Goal: Task Accomplishment & Management: Manage account settings

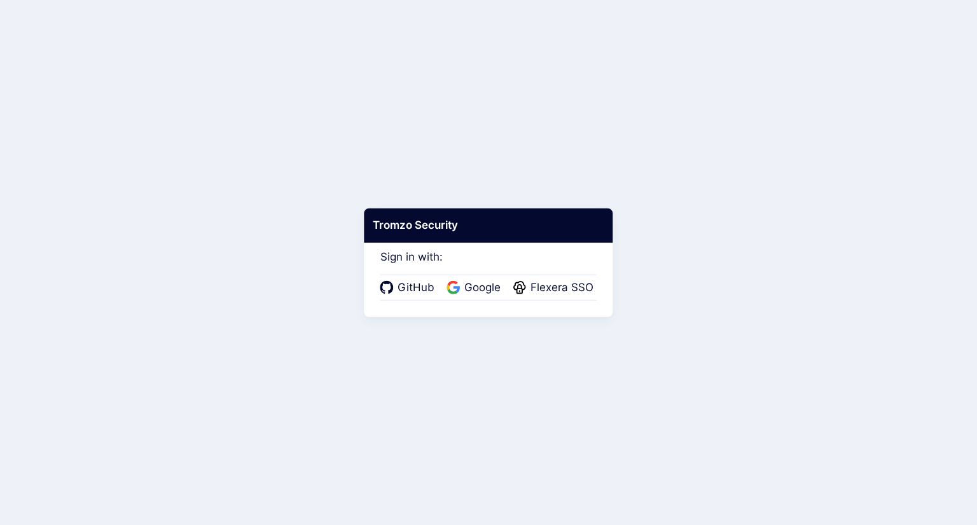
click at [519, 52] on body "Tromzo Security Sign in with: GitHub Google Flexera SSO" at bounding box center [488, 262] width 977 height 525
click at [548, 289] on span "Flexera SSO" at bounding box center [562, 288] width 71 height 17
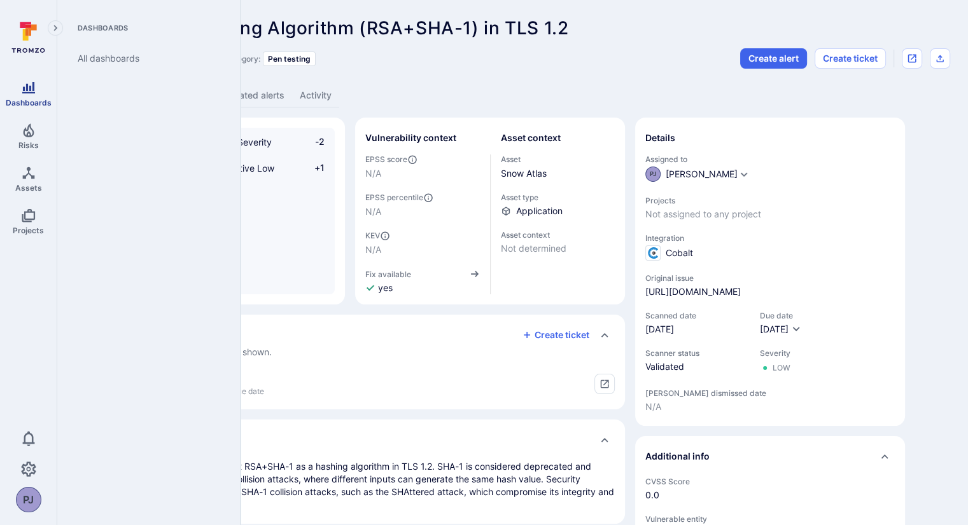
click at [38, 108] on link "Dashboards" at bounding box center [28, 94] width 57 height 38
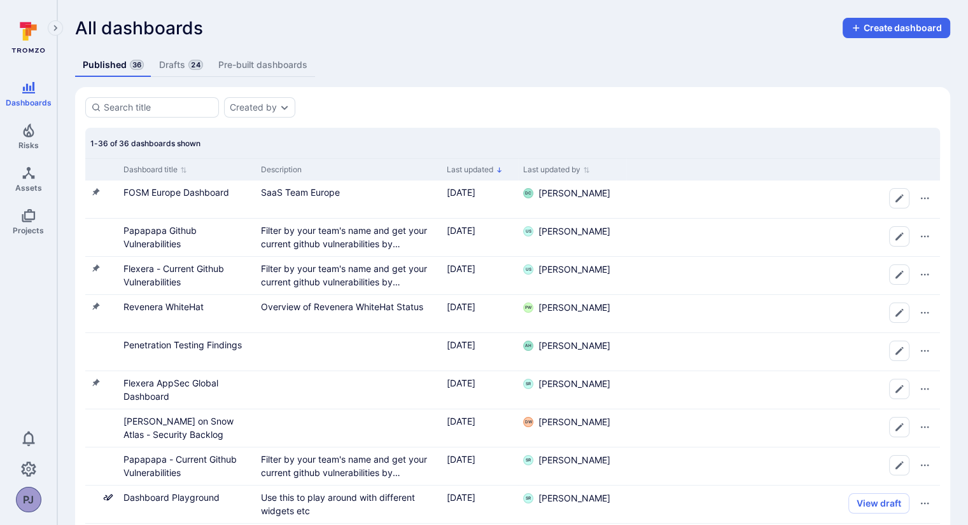
click at [181, 66] on link "Drafts 24" at bounding box center [180, 65] width 59 height 24
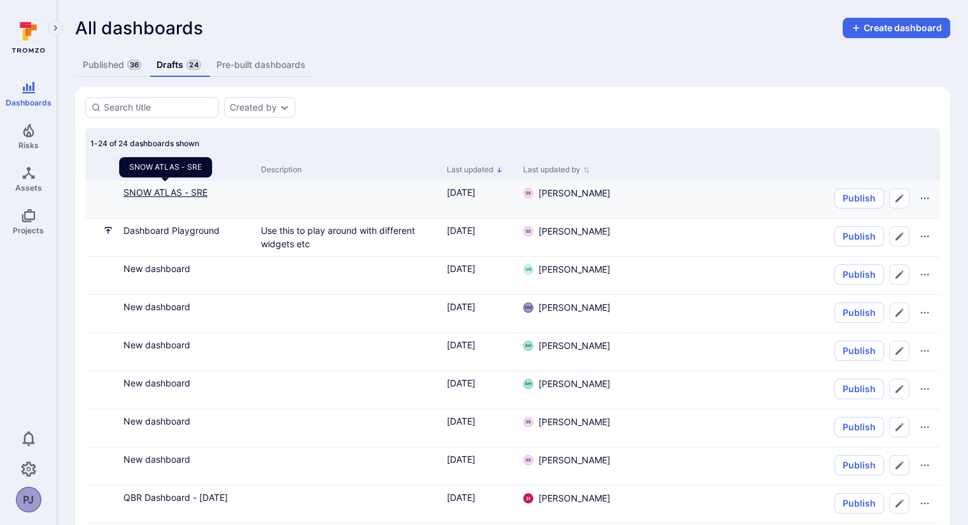
click at [180, 191] on link "SNOW ATLAS - SRE" at bounding box center [165, 192] width 84 height 11
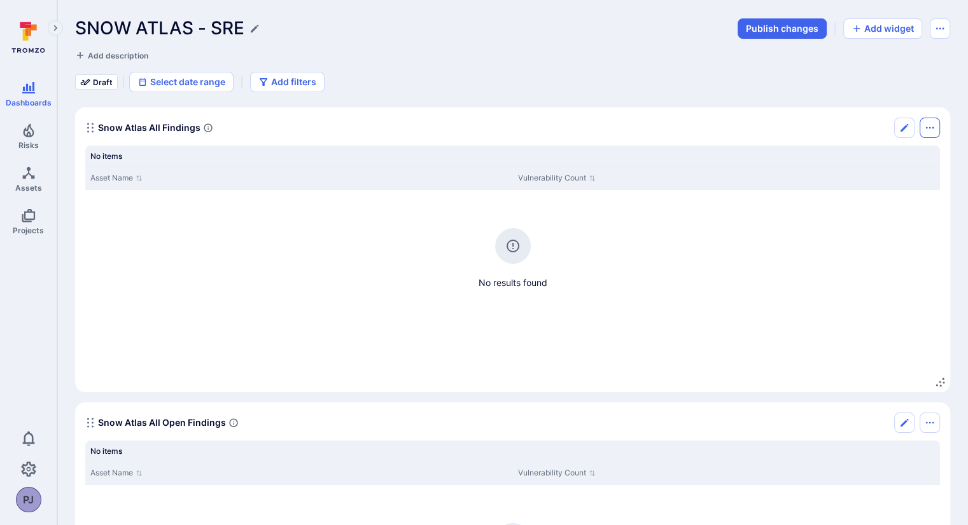
click at [925, 128] on icon "Options menu" at bounding box center [929, 128] width 10 height 10
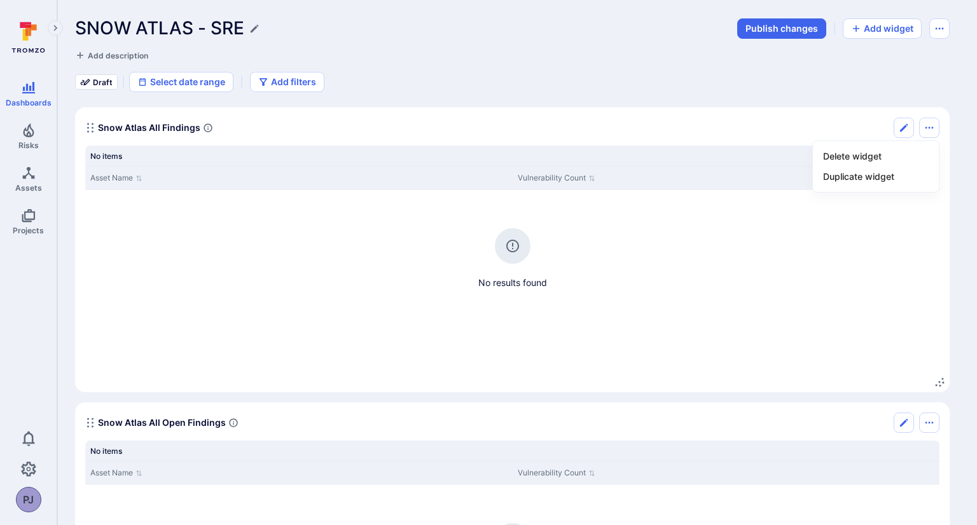
click at [896, 132] on div at bounding box center [488, 262] width 977 height 525
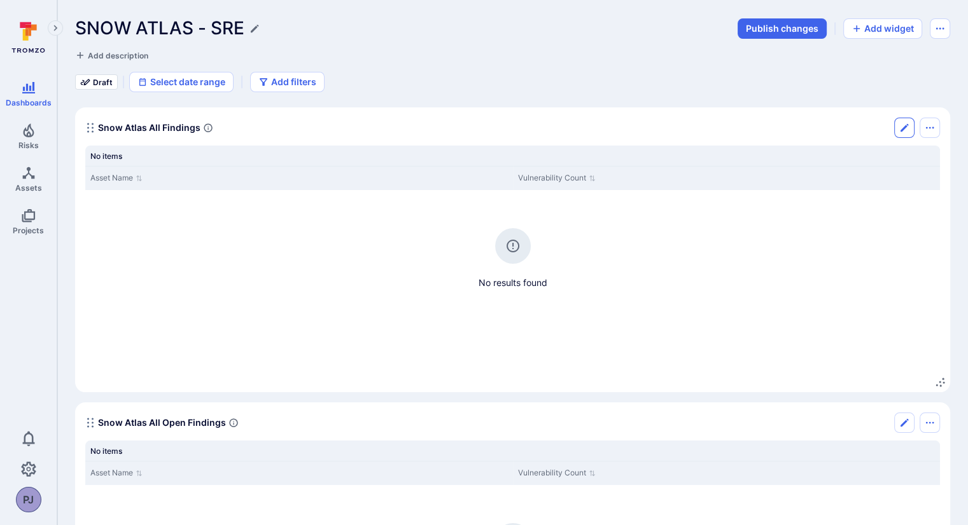
click at [902, 130] on icon "Edit" at bounding box center [904, 128] width 10 height 10
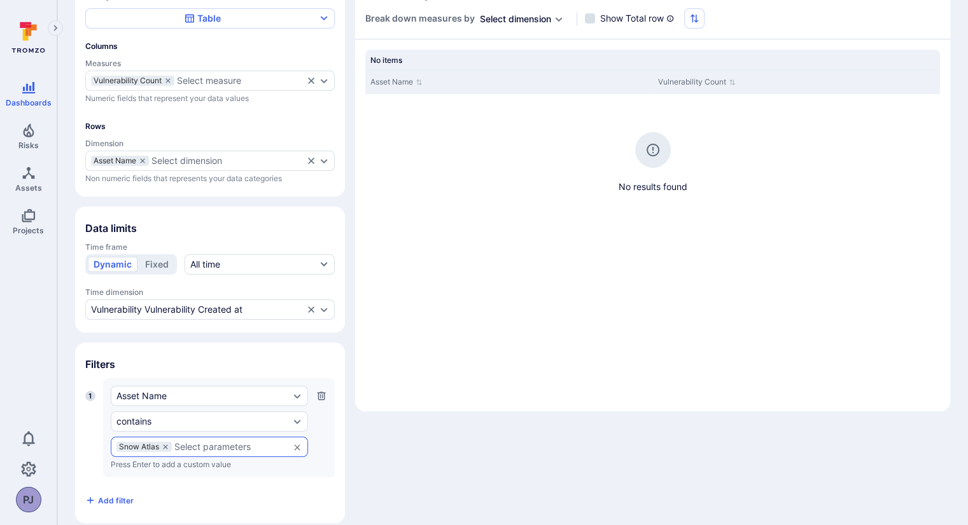
scroll to position [132, 0]
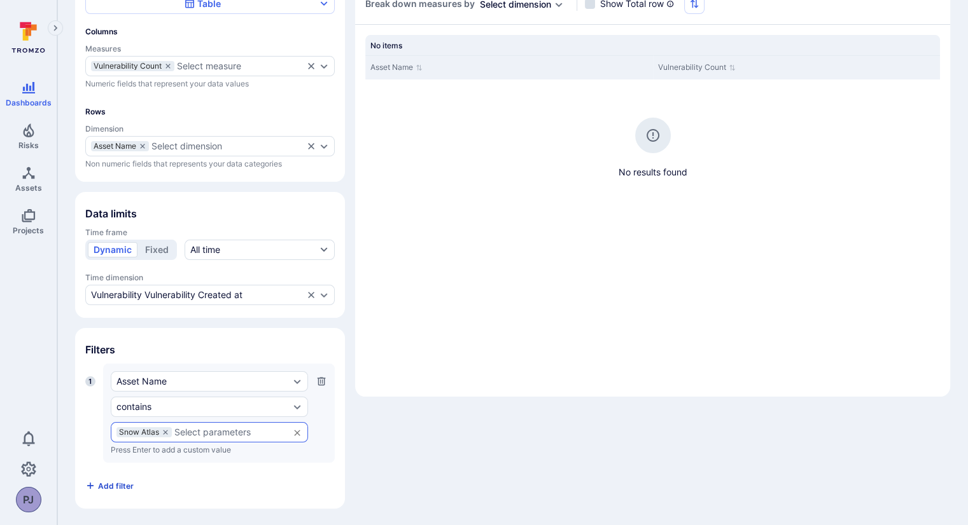
click at [118, 487] on span "Add filter" at bounding box center [116, 487] width 36 height 10
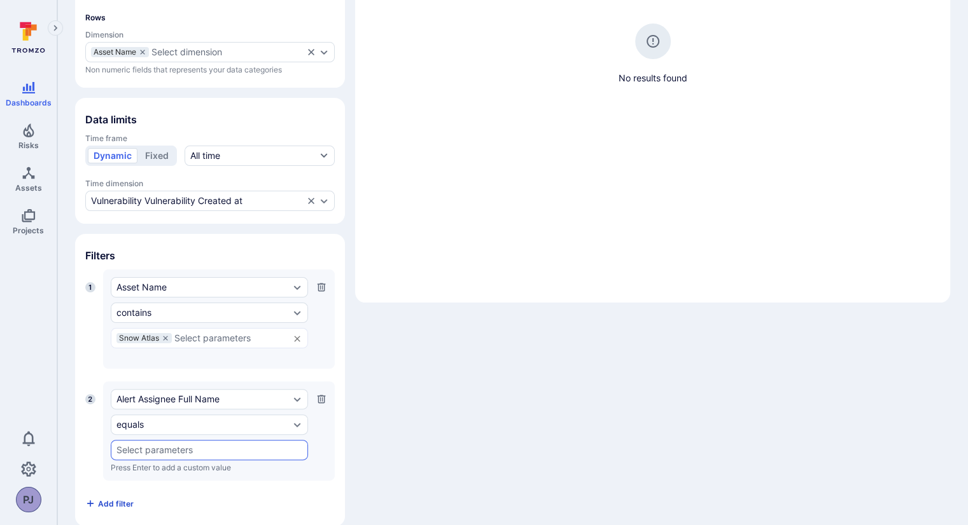
scroll to position [244, 0]
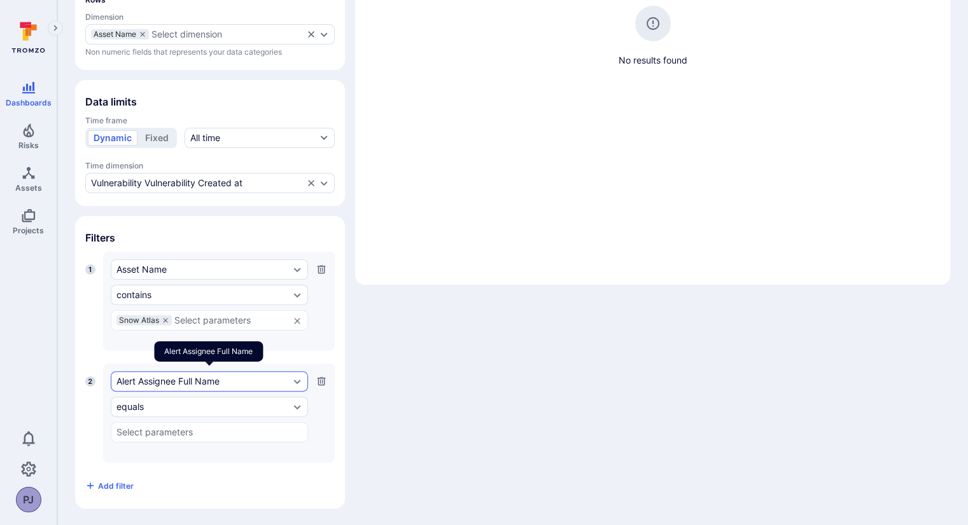
click at [202, 385] on div "Alert Assignee Full Name" at bounding box center [202, 382] width 173 height 10
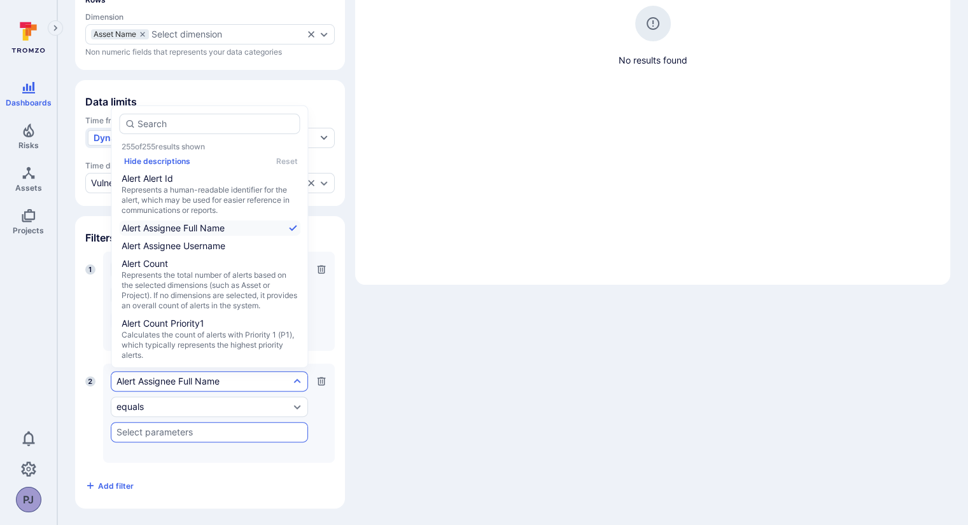
click at [153, 436] on input "text" at bounding box center [209, 432] width 186 height 10
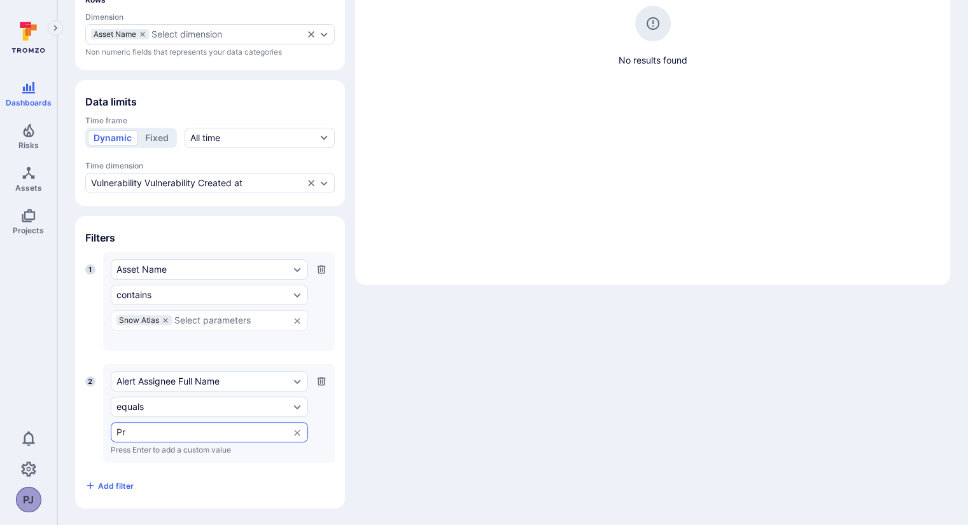
type input "P"
type input "p"
click at [236, 468] on div "1 Asset Name contains Snow Atlas ​ Press Enter to add a custom value 2 Alert As…" at bounding box center [209, 374] width 249 height 244
click at [212, 263] on div "Asset Name" at bounding box center [209, 270] width 197 height 20
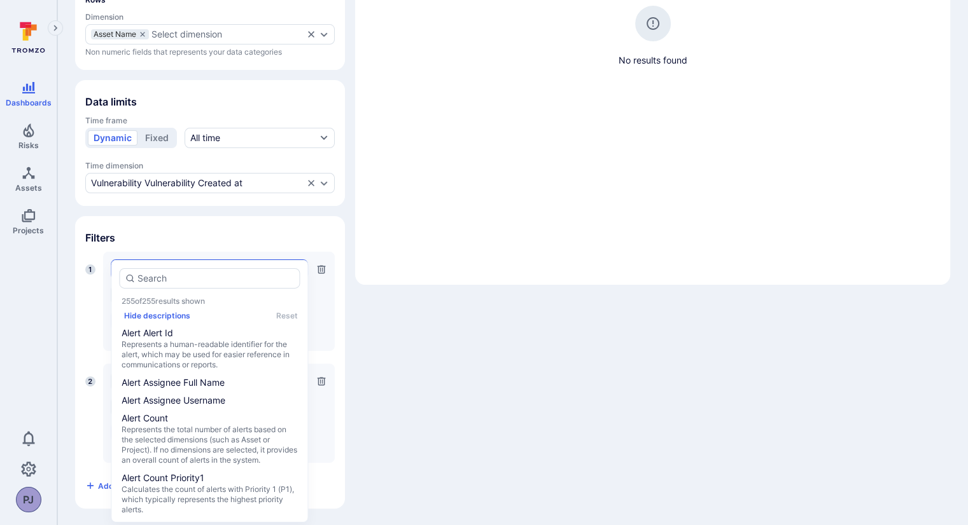
scroll to position [1865, 0]
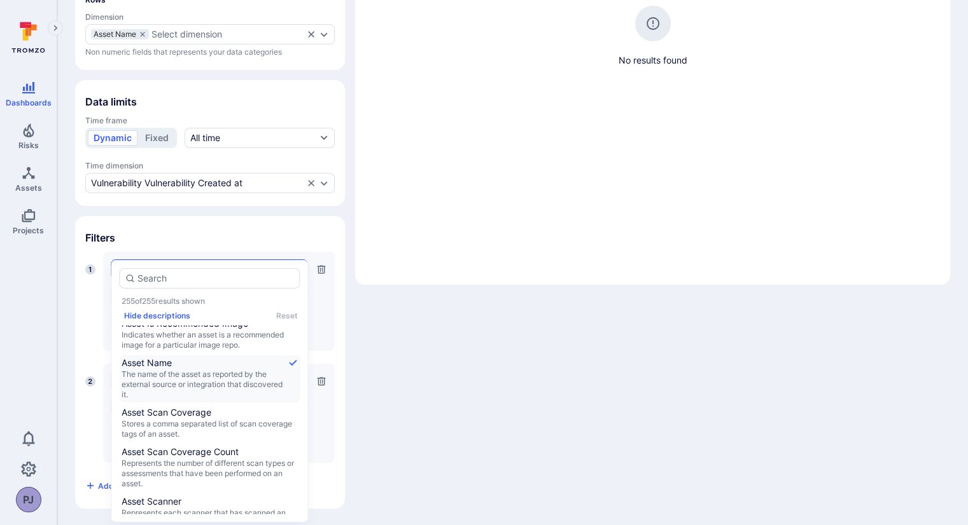
click at [213, 240] on span "Filters" at bounding box center [209, 238] width 249 height 13
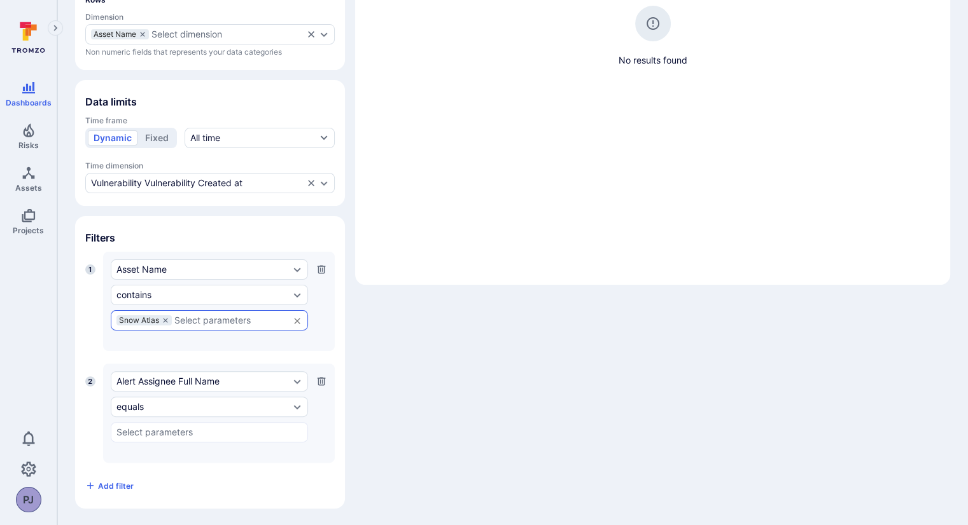
click at [169, 322] on div "Snow Atlas" at bounding box center [143, 321] width 55 height 10
click at [165, 319] on icon at bounding box center [166, 321] width 8 height 8
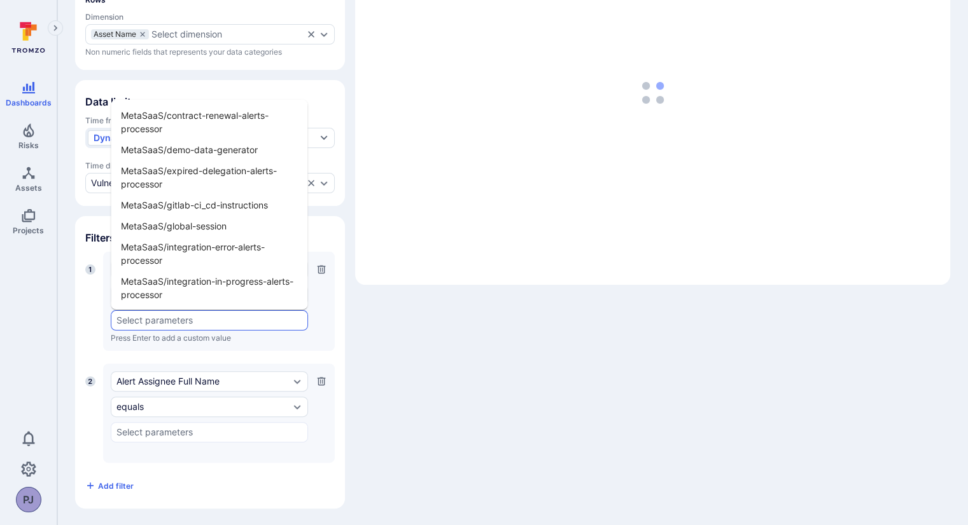
click at [185, 319] on input "text" at bounding box center [209, 321] width 186 height 10
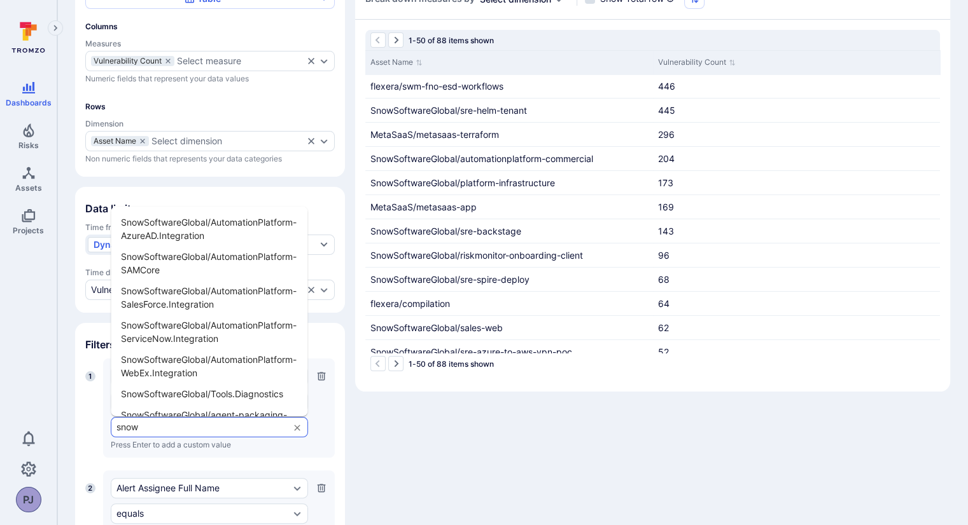
scroll to position [137, 0]
type input "s"
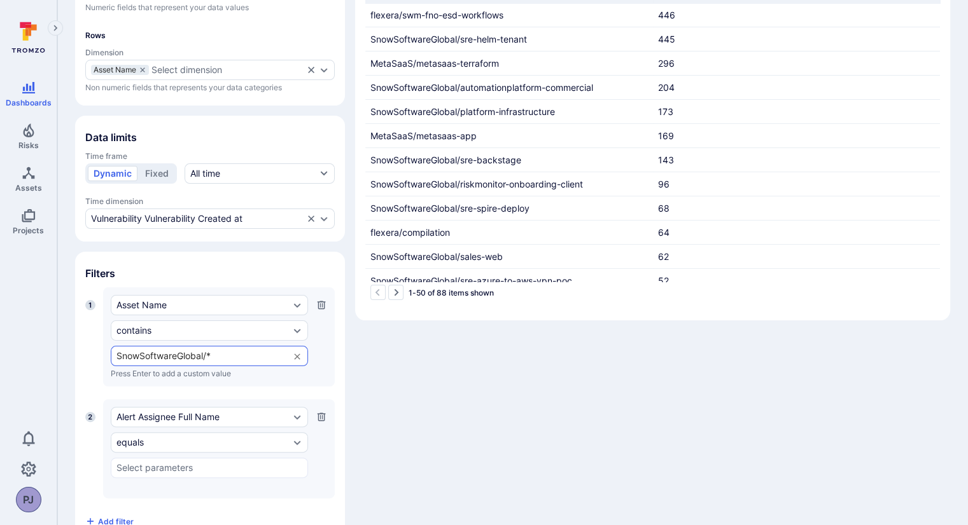
scroll to position [209, 0]
type input "SnowSoftwareGlobal/*"
click at [207, 466] on input "text" at bounding box center [209, 468] width 186 height 10
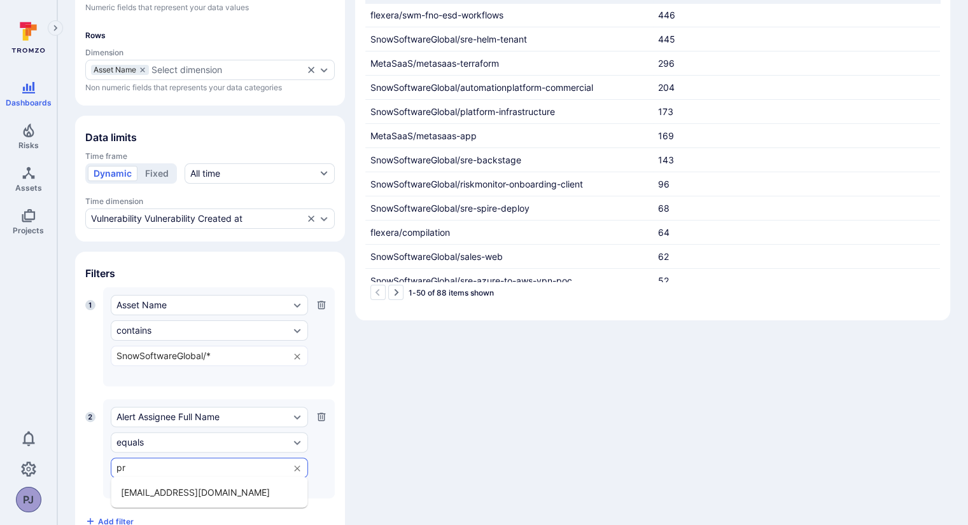
type input "p"
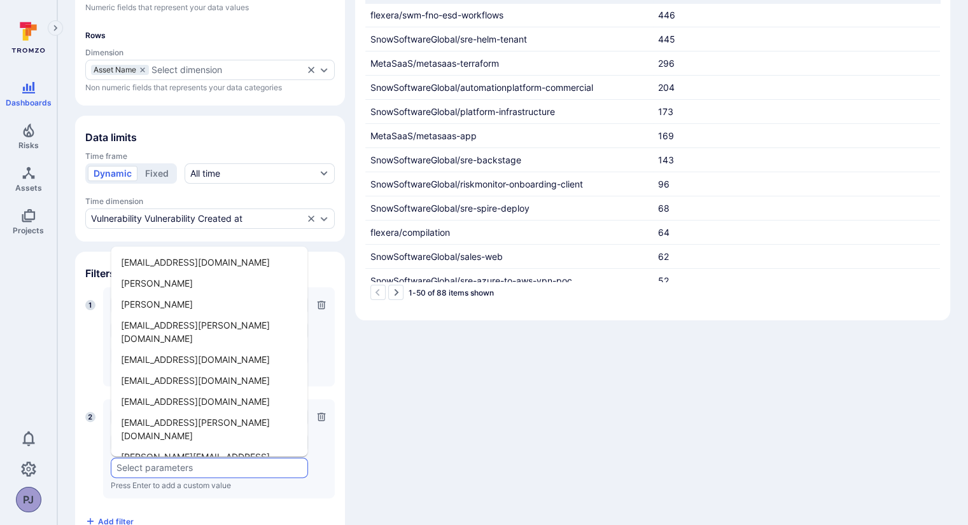
drag, startPoint x: 207, startPoint y: 466, endPoint x: 307, endPoint y: 479, distance: 100.7
click at [307, 481] on p "Press Enter to add a custom value" at bounding box center [209, 486] width 197 height 10
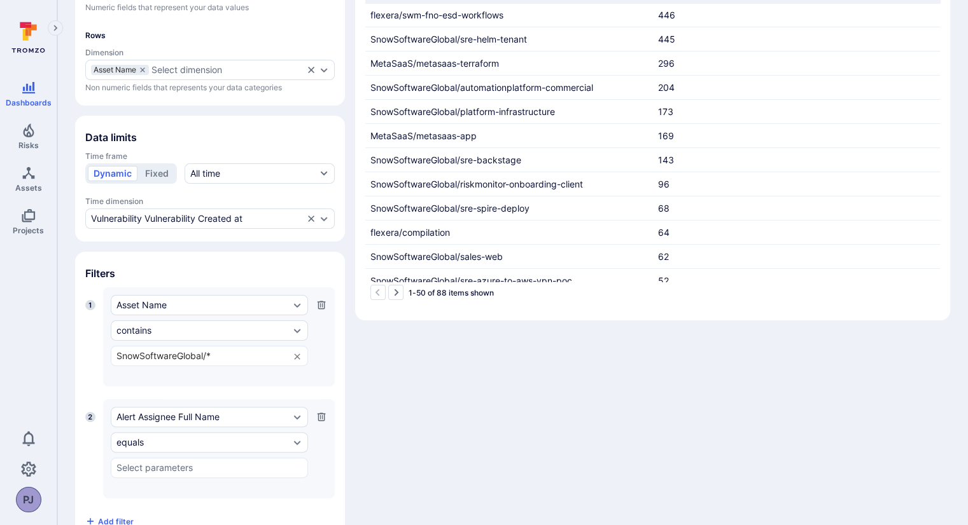
click at [323, 418] on icon "button" at bounding box center [321, 417] width 8 height 8
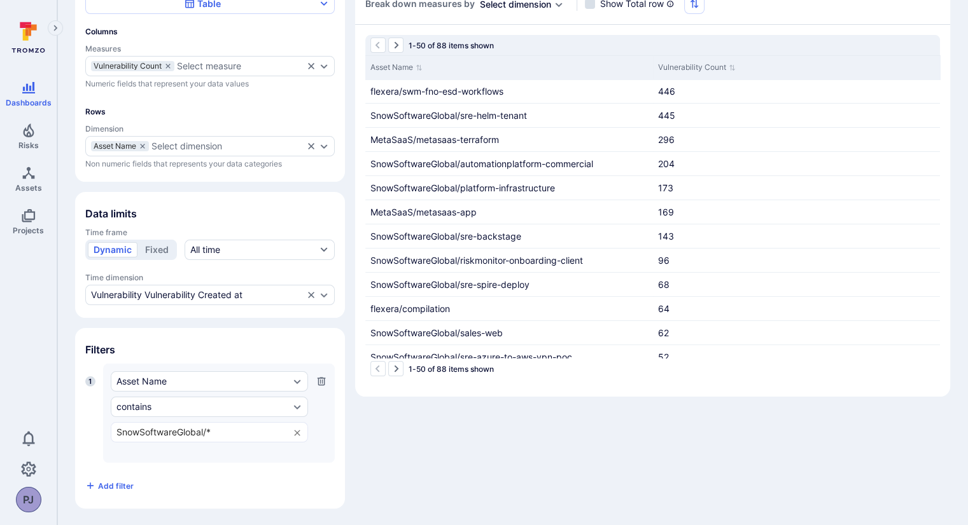
scroll to position [0, 0]
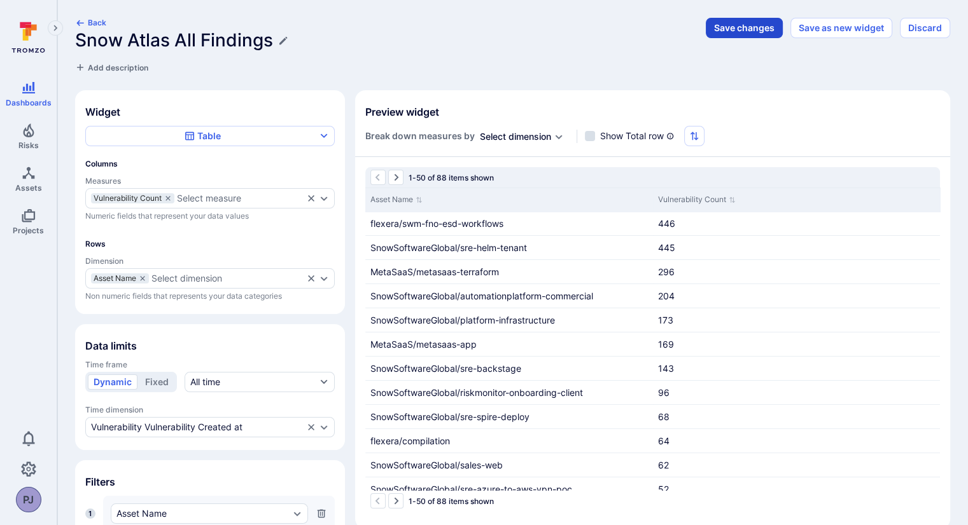
click at [732, 27] on button "Save changes" at bounding box center [743, 28] width 77 height 20
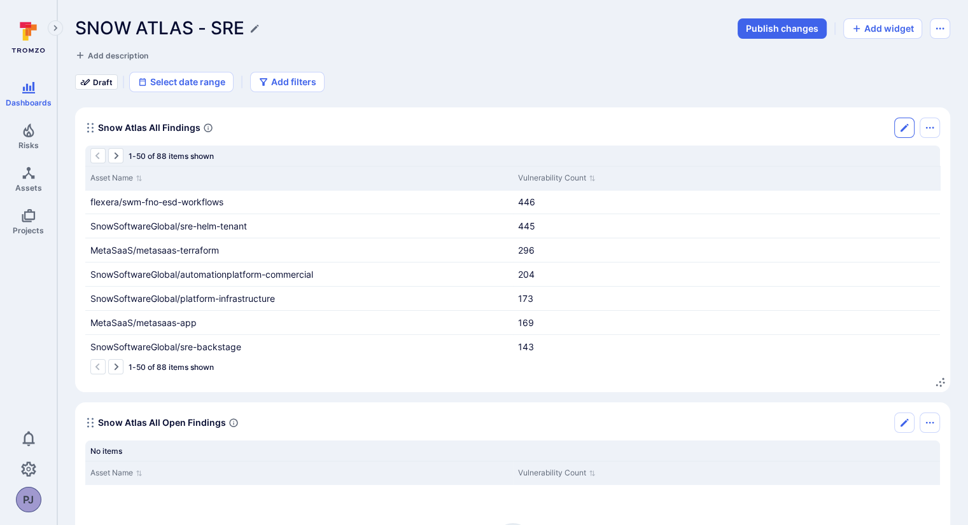
click at [896, 136] on button "Edit" at bounding box center [904, 128] width 20 height 20
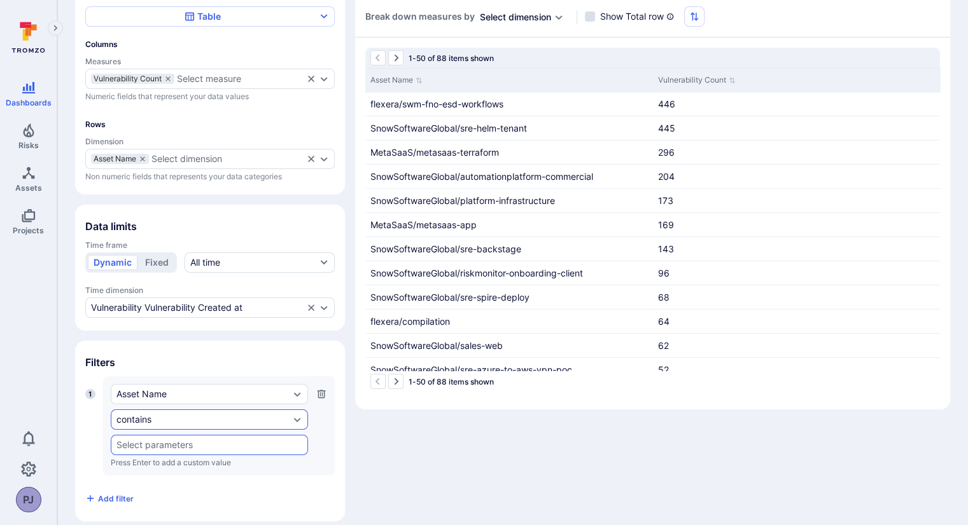
scroll to position [132, 0]
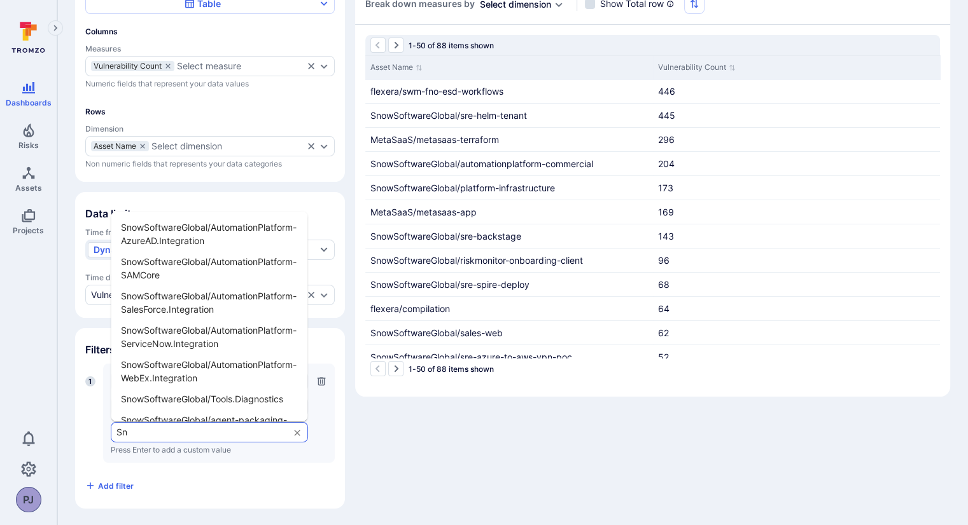
type input "S"
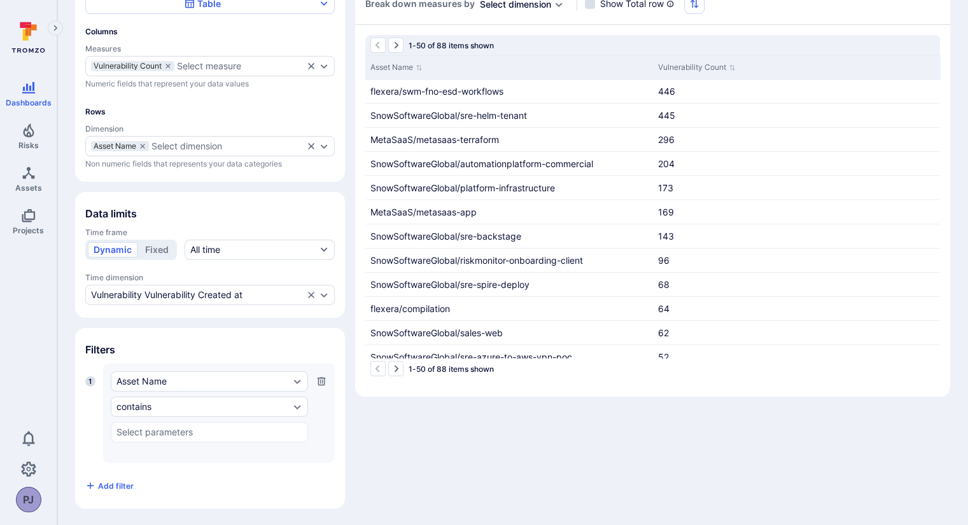
click at [92, 415] on div "1" at bounding box center [90, 420] width 10 height 87
click at [116, 482] on span "Add filter" at bounding box center [116, 487] width 36 height 10
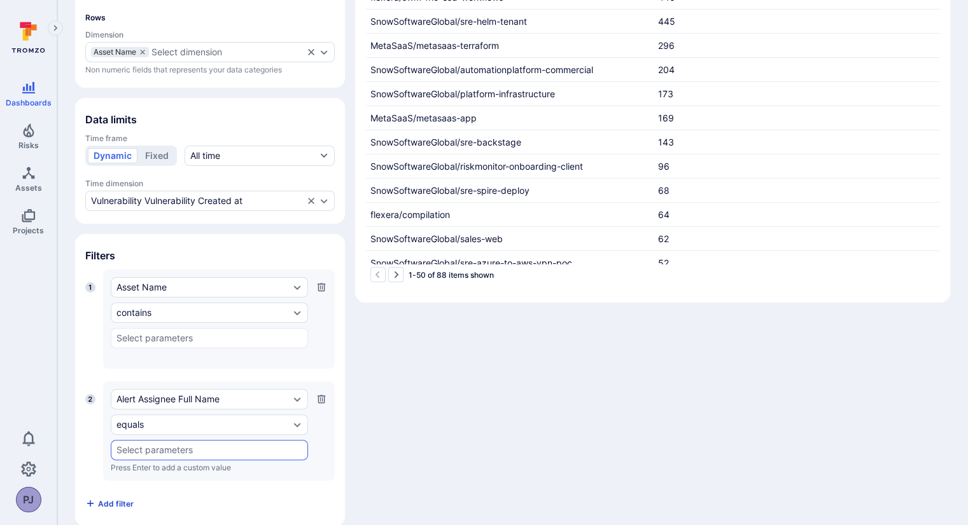
scroll to position [244, 0]
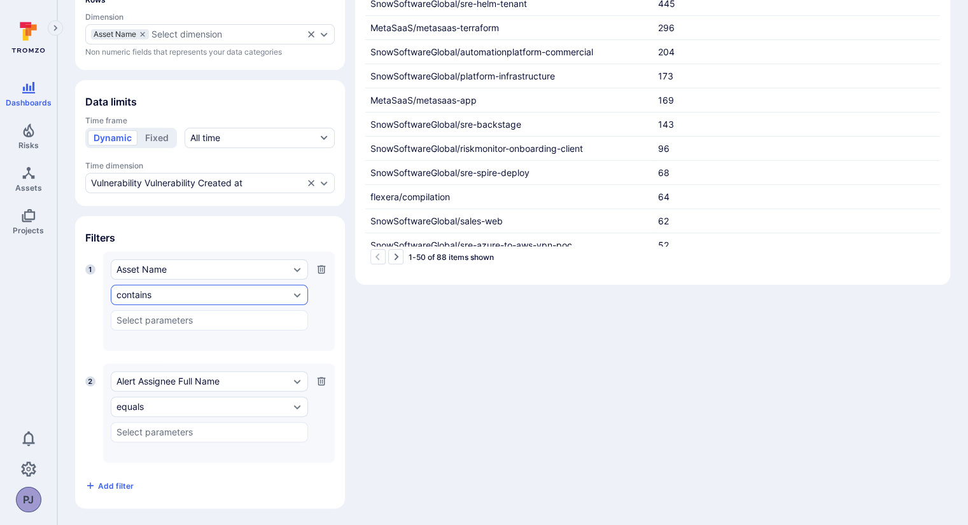
click at [219, 291] on div "contains" at bounding box center [202, 295] width 173 height 10
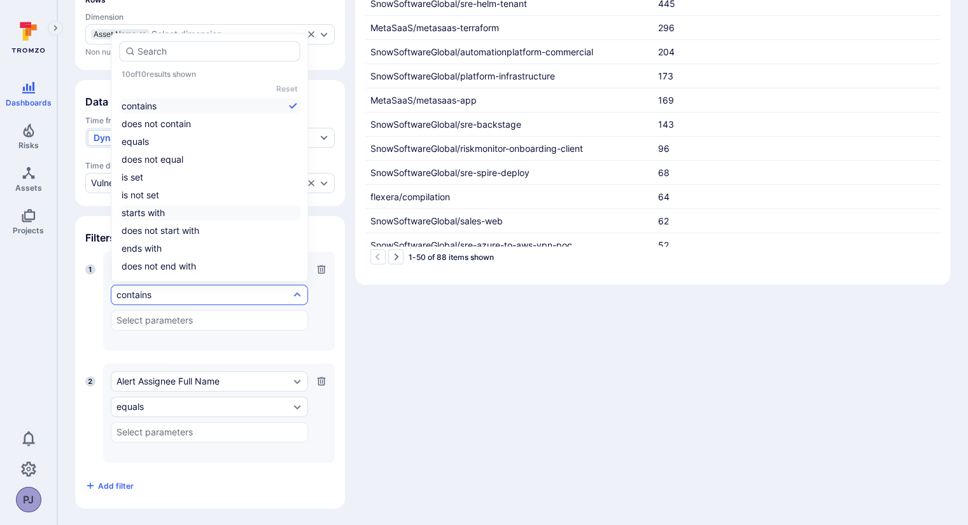
click at [146, 214] on li "starts with" at bounding box center [209, 212] width 181 height 15
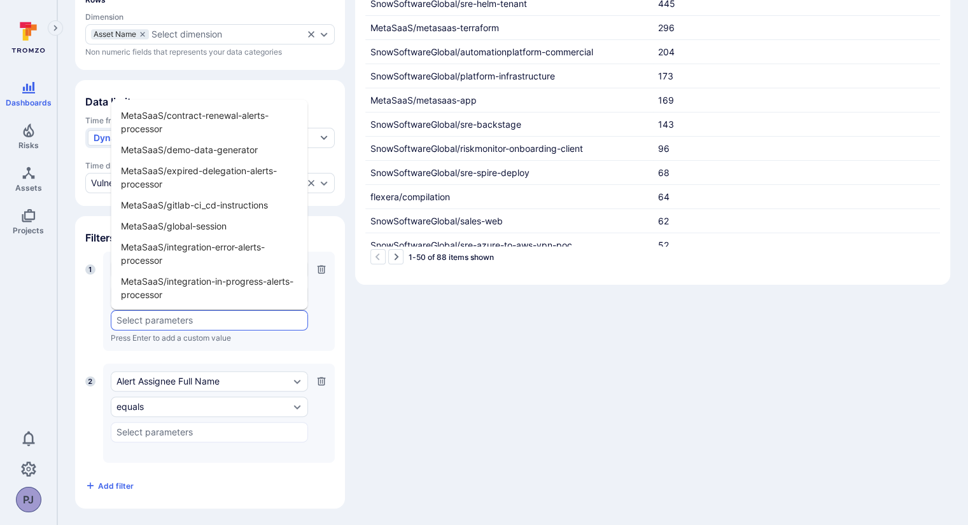
click at [151, 319] on input "text" at bounding box center [209, 321] width 186 height 10
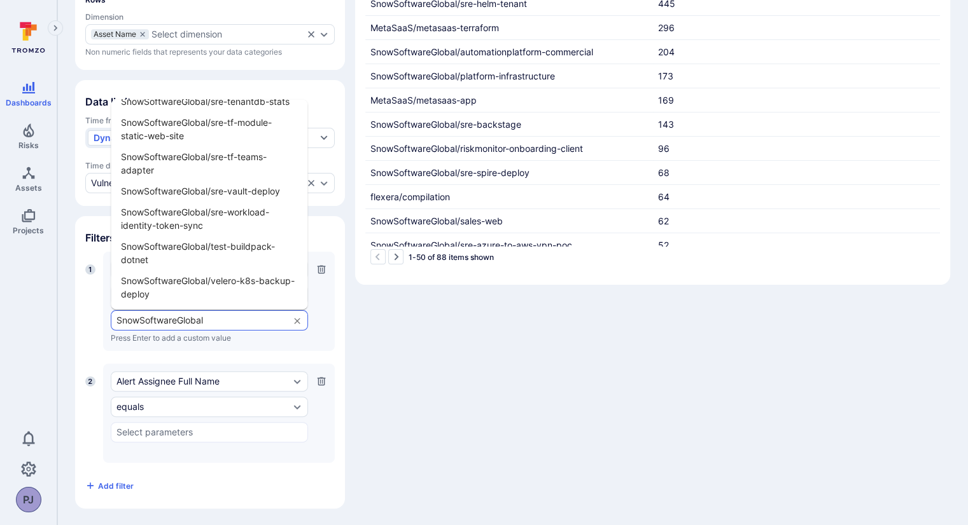
scroll to position [4889, 0]
type input "SnowSoftwareGlobal"
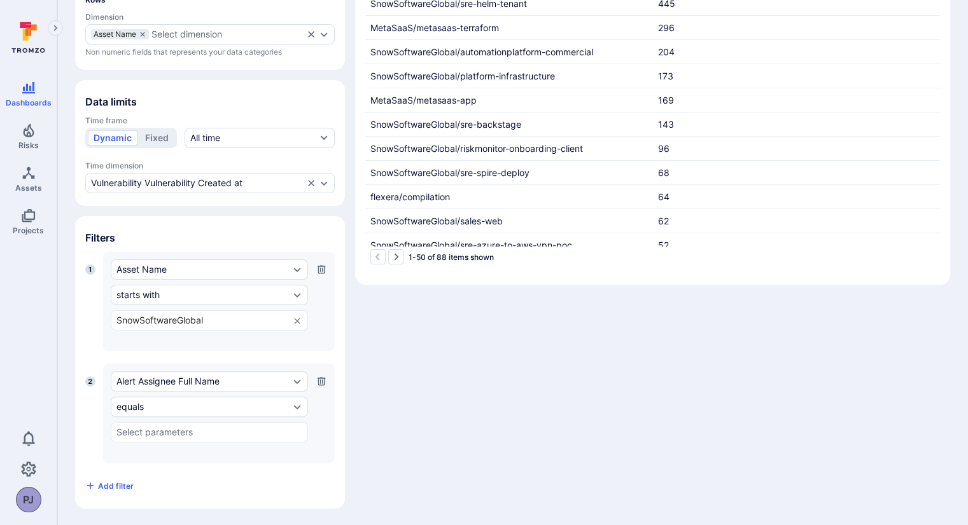
click at [282, 344] on div "Asset Name starts with SnowSoftwareGlobal ​ Press Enter to add a custom value" at bounding box center [219, 301] width 232 height 99
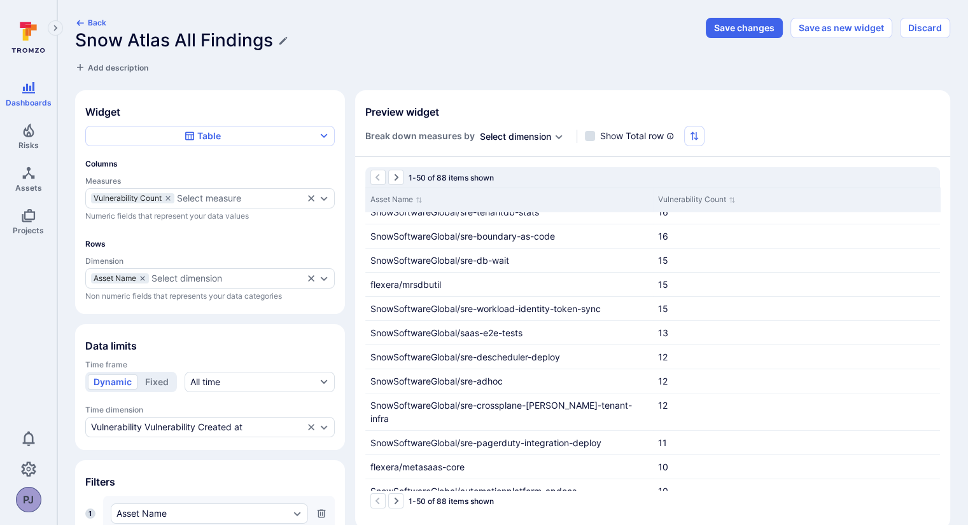
scroll to position [244, 0]
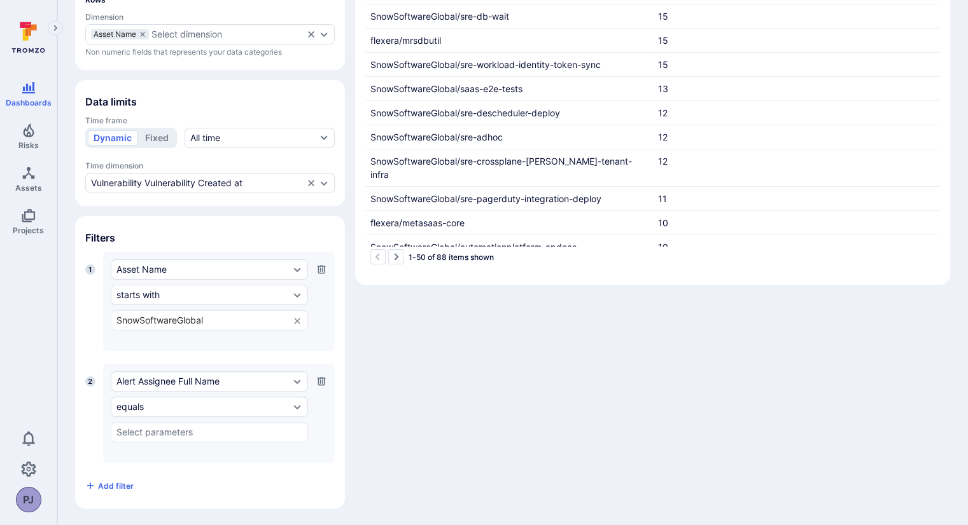
click at [323, 384] on icon "button" at bounding box center [321, 382] width 10 height 10
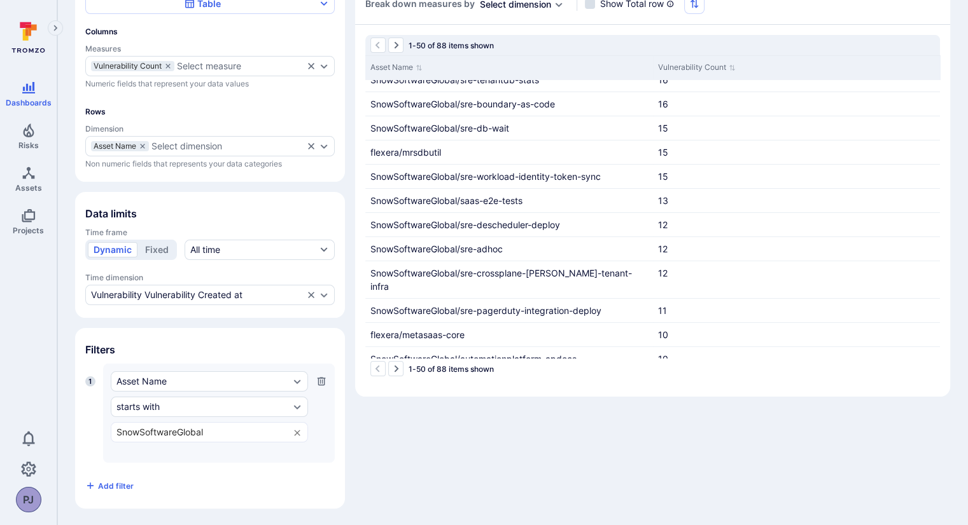
scroll to position [0, 0]
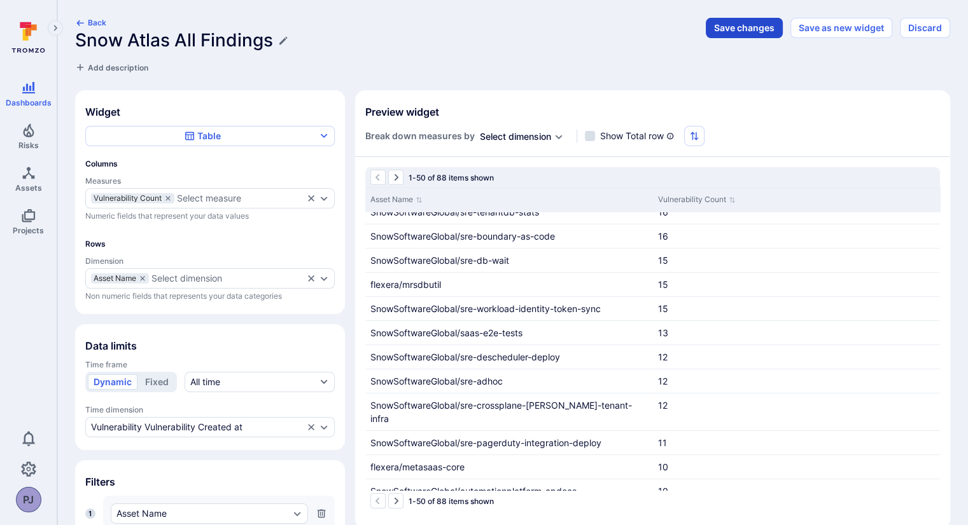
click at [747, 32] on button "Save changes" at bounding box center [743, 28] width 77 height 20
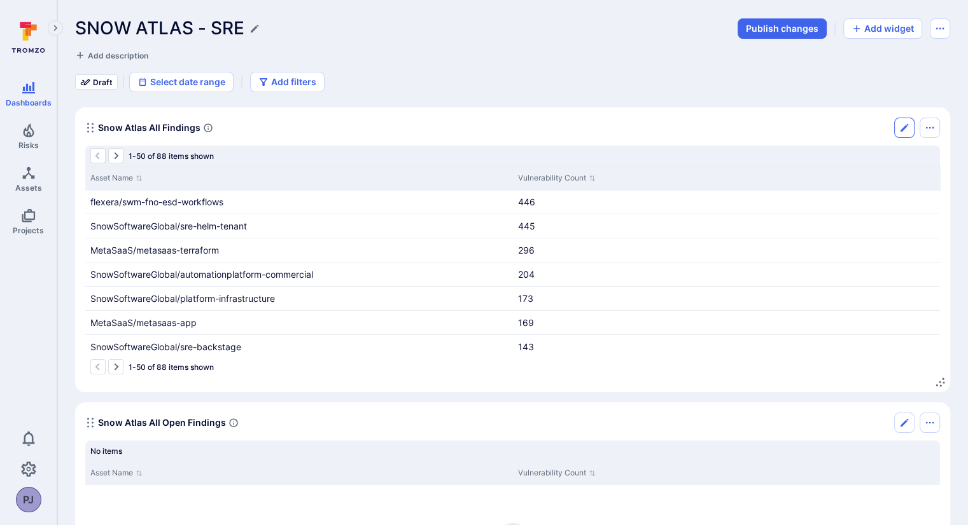
click at [907, 130] on icon "Edit" at bounding box center [904, 128] width 10 height 10
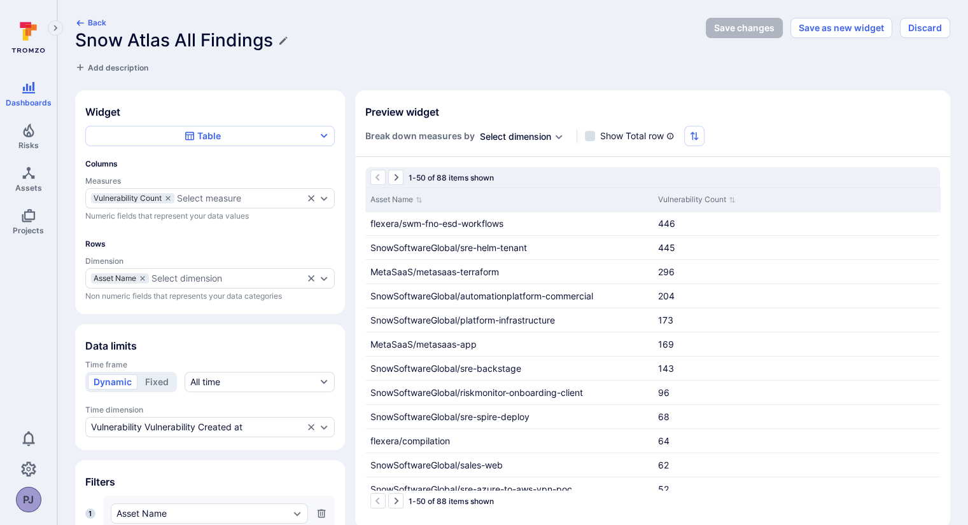
scroll to position [132, 0]
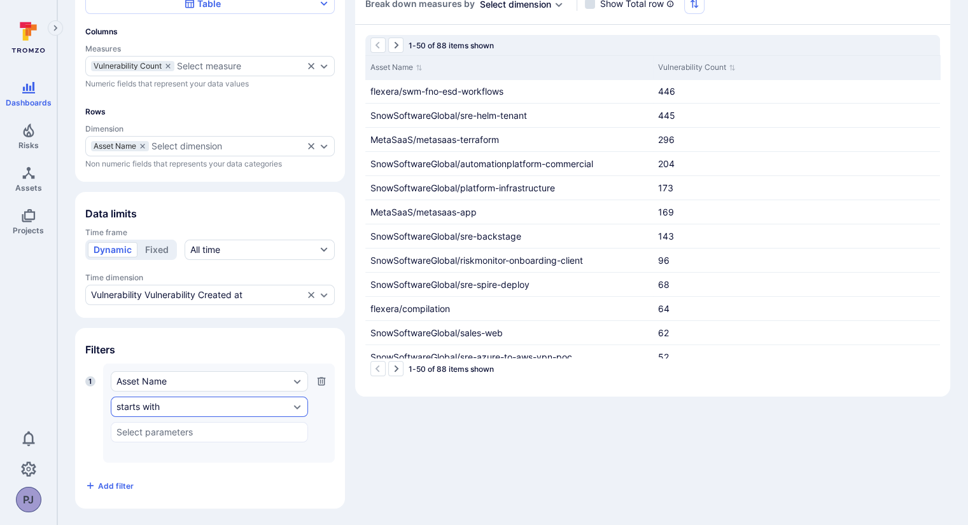
click at [267, 407] on div "starts with" at bounding box center [202, 407] width 173 height 10
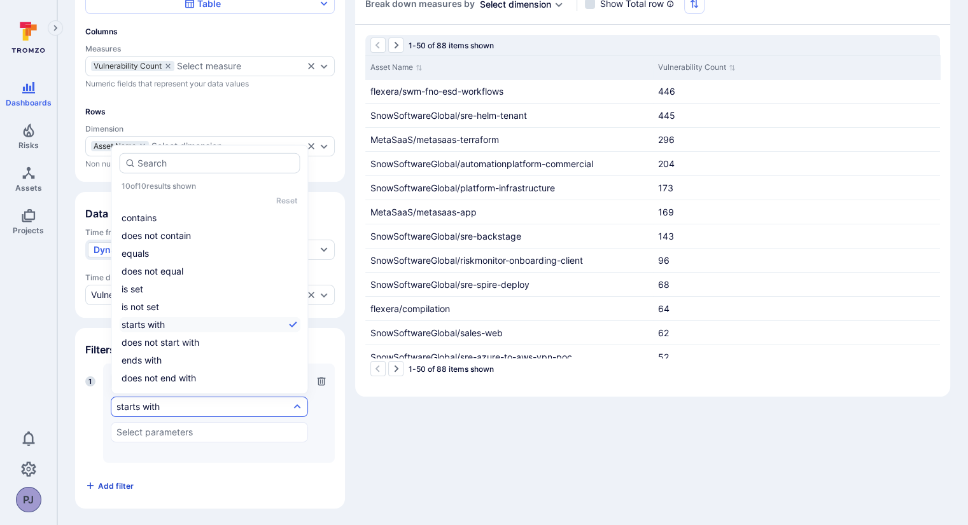
click at [116, 484] on span "Add filter" at bounding box center [116, 487] width 36 height 10
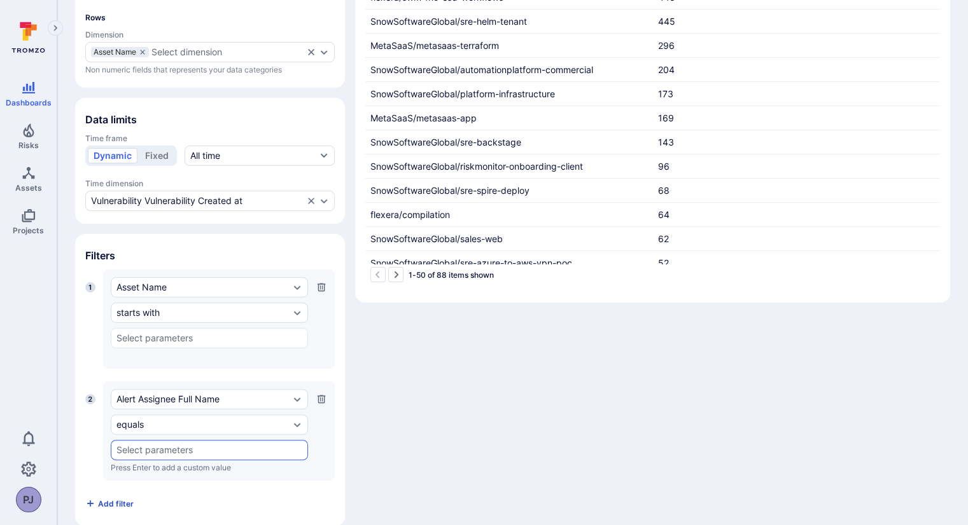
scroll to position [244, 0]
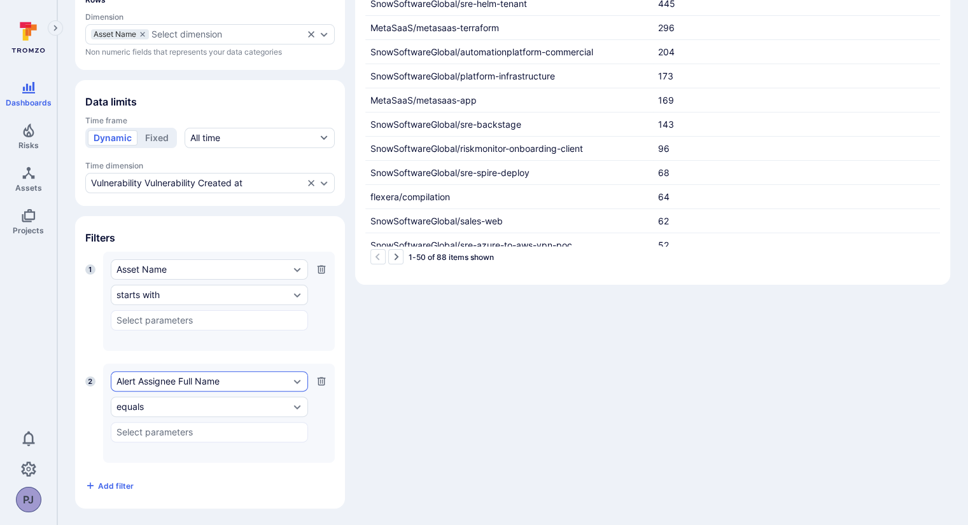
click at [198, 377] on div "Alert Assignee Full Name" at bounding box center [202, 382] width 173 height 10
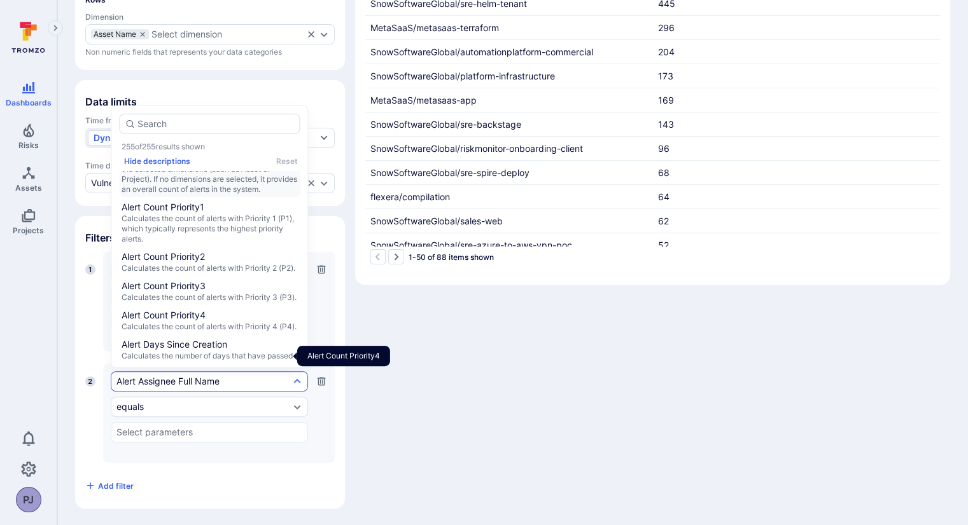
scroll to position [115, 0]
click at [369, 370] on div "Widget Table Columns Measures Vulnerability Count Select measure Numeric fields…" at bounding box center [512, 177] width 875 height 663
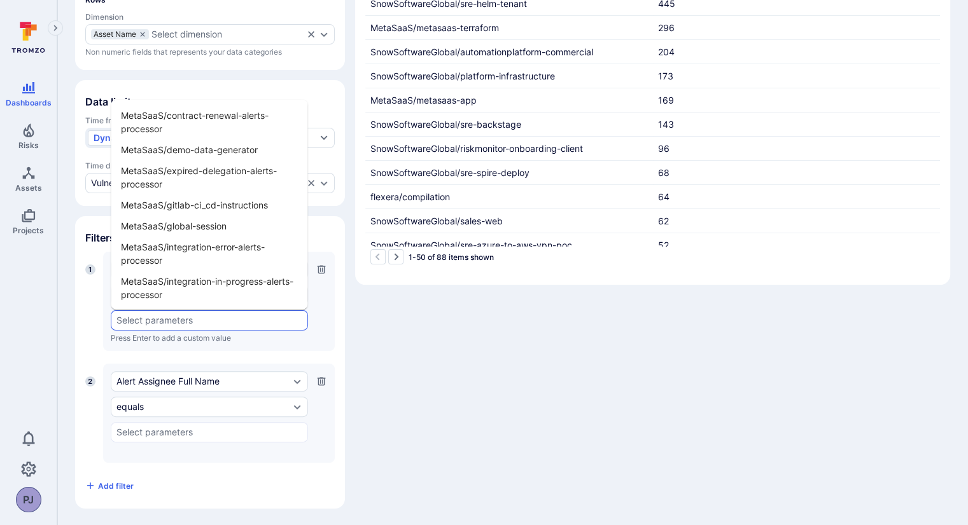
click at [195, 321] on input "text" at bounding box center [209, 321] width 186 height 10
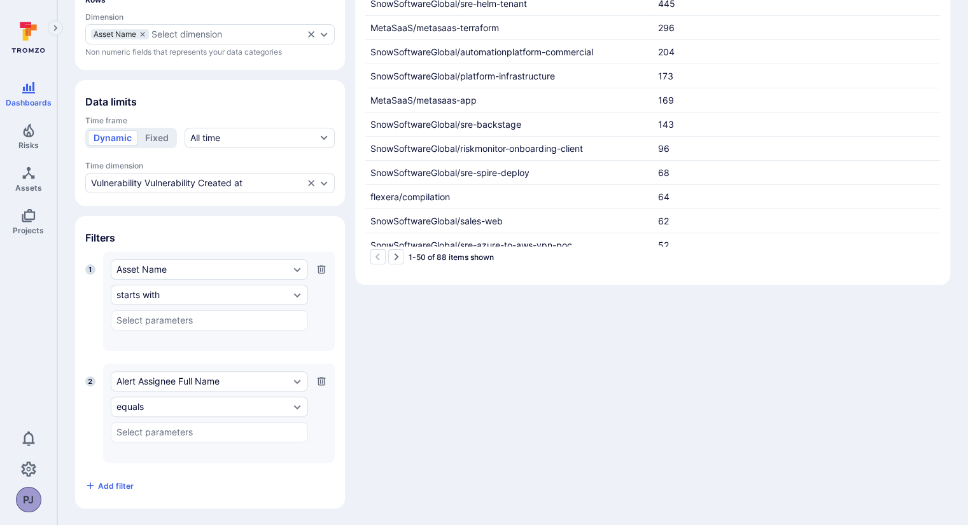
click at [337, 315] on section "Filters 1 Asset Name starts with ​ Press Enter to add a custom value 2 Alert As…" at bounding box center [210, 362] width 270 height 293
click at [221, 317] on input "text" at bounding box center [209, 321] width 186 height 10
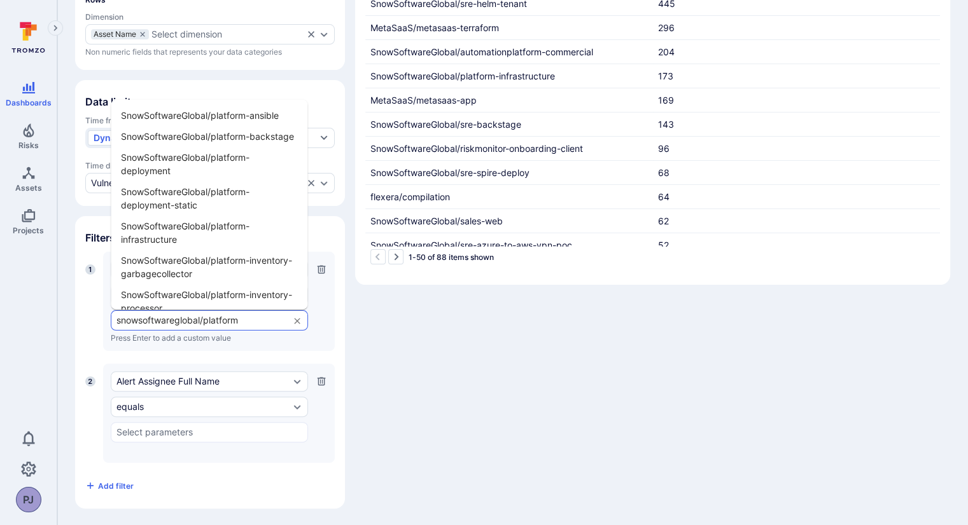
click at [244, 319] on input "snowsoftwareglobal/platform" at bounding box center [199, 321] width 166 height 10
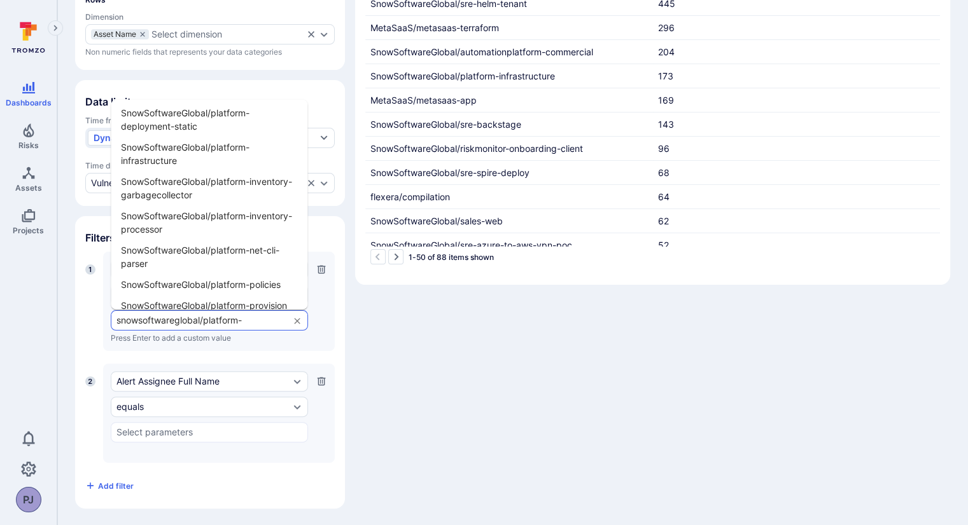
scroll to position [0, 0]
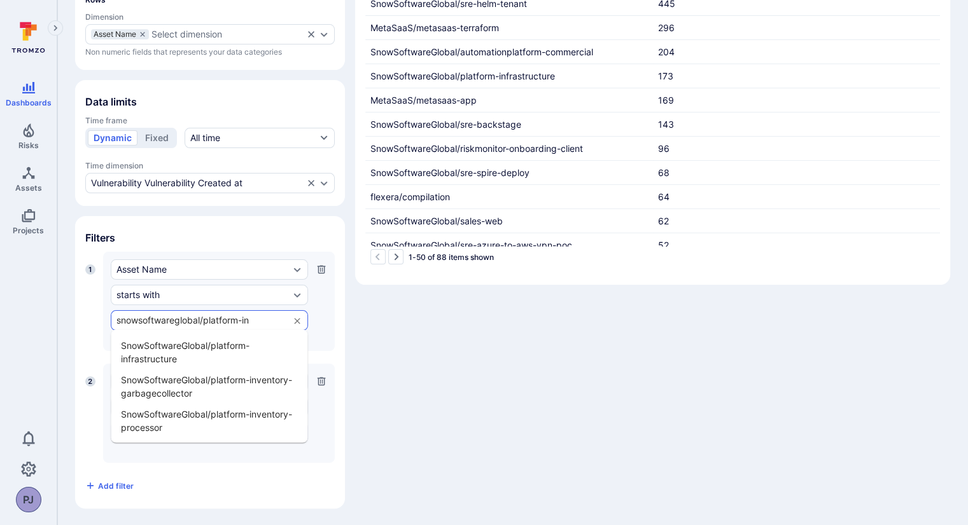
type input "snowsoftwareglobal/platform-inf"
click at [170, 349] on li "SnowSoftwareGlobal/platform-infrastructure" at bounding box center [209, 352] width 197 height 34
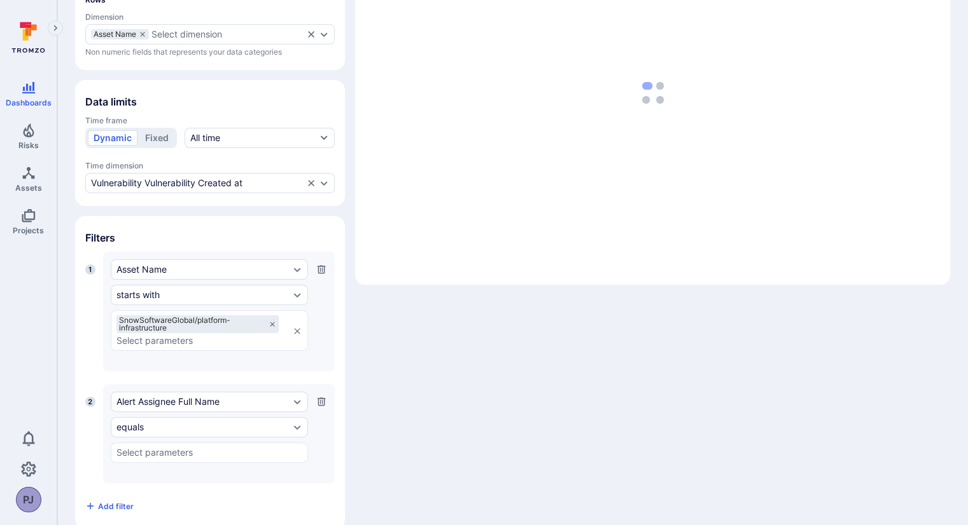
click at [317, 402] on icon "button" at bounding box center [321, 402] width 10 height 10
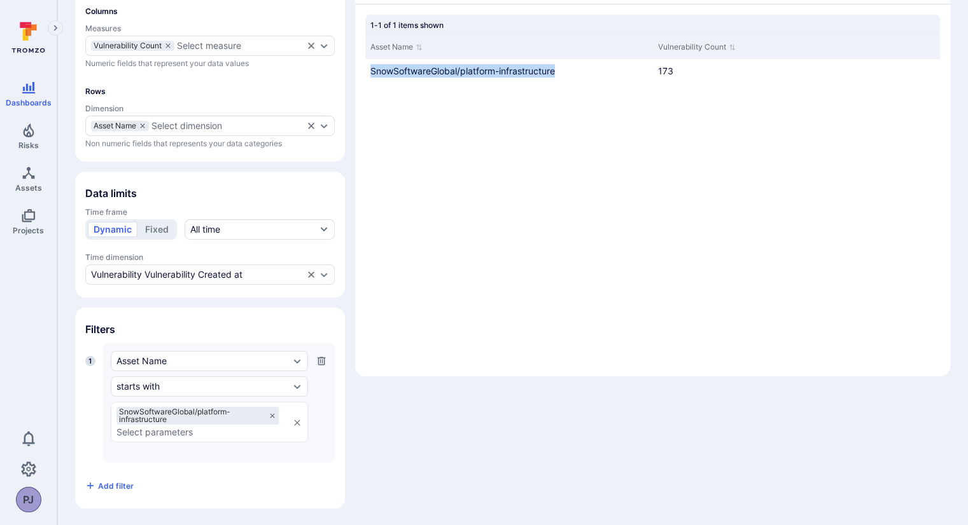
drag, startPoint x: 575, startPoint y: 67, endPoint x: 364, endPoint y: 69, distance: 211.2
click at [364, 69] on div "1-1 of 1 items shown Asset Name Vulnerability Count SnowSoftwareGlobal/platform…" at bounding box center [652, 184] width 595 height 360
click at [316, 462] on div "1 Asset Name starts with SnowSoftwareGlobal/platform-infrastructure ​ Press Ent…" at bounding box center [209, 420] width 249 height 153
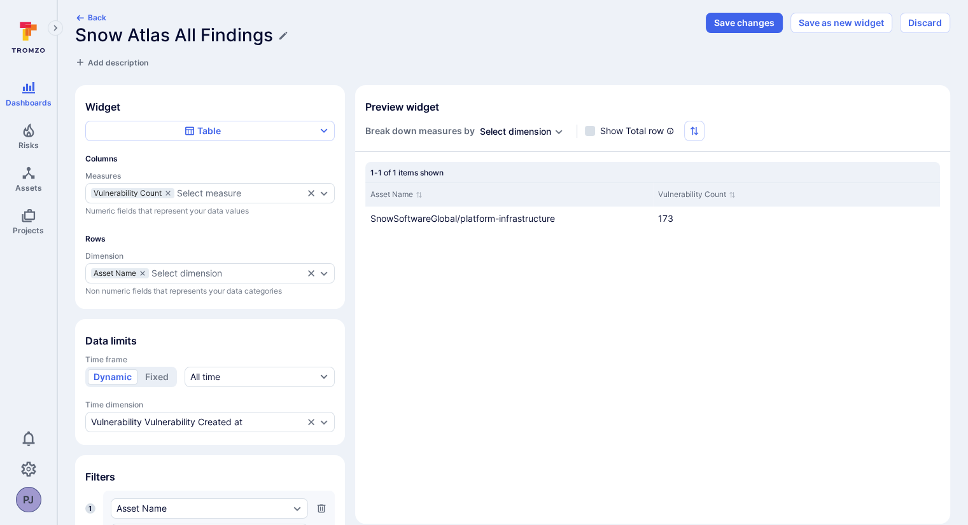
scroll to position [0, 0]
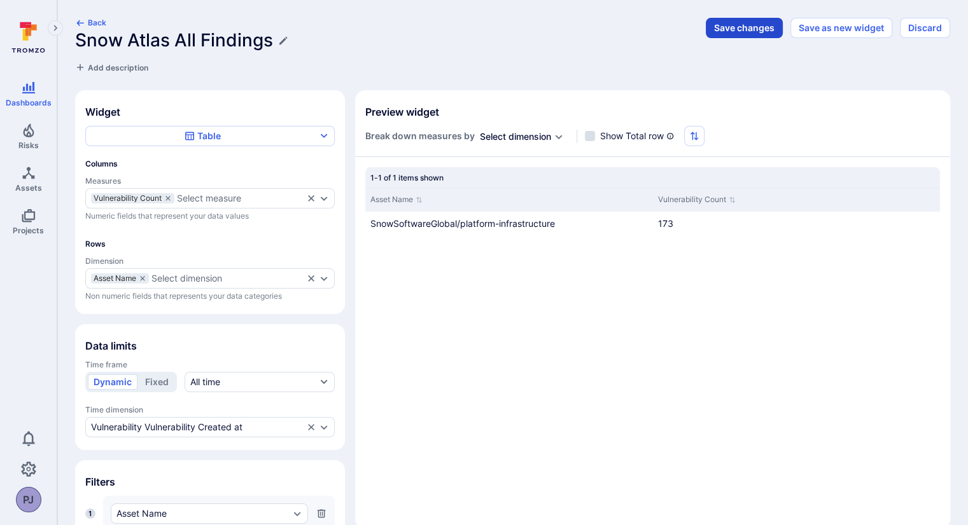
click at [746, 29] on button "Save changes" at bounding box center [743, 28] width 77 height 20
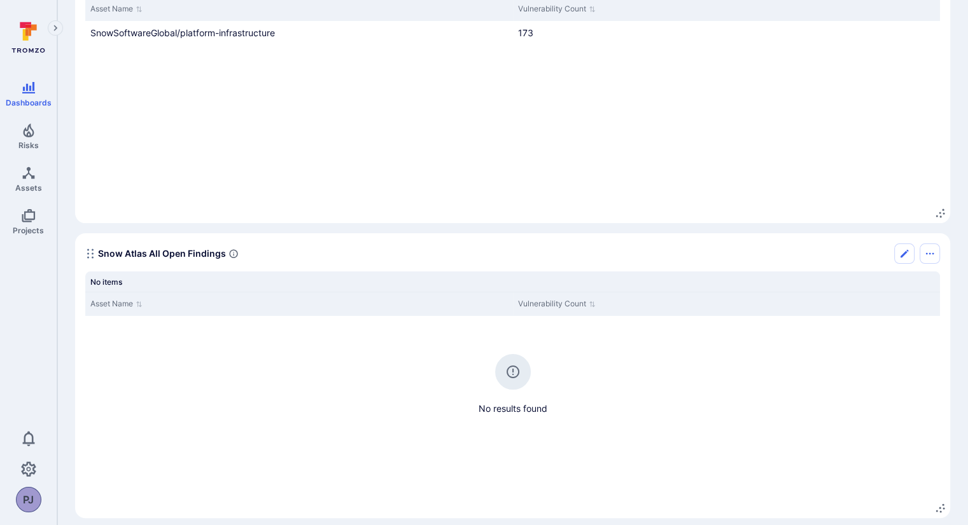
scroll to position [170, 0]
click at [905, 251] on icon "Edit" at bounding box center [904, 253] width 8 height 8
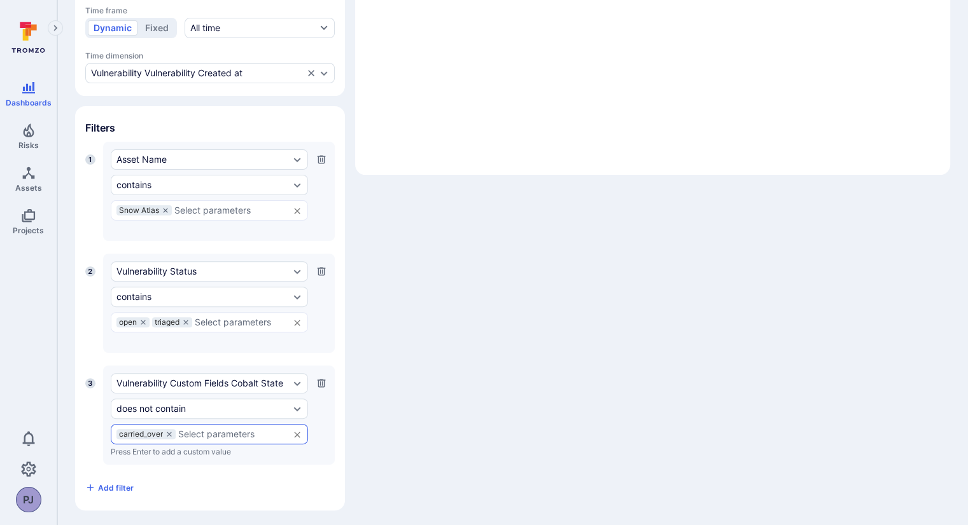
scroll to position [355, 0]
click at [165, 211] on icon at bounding box center [166, 210] width 8 height 8
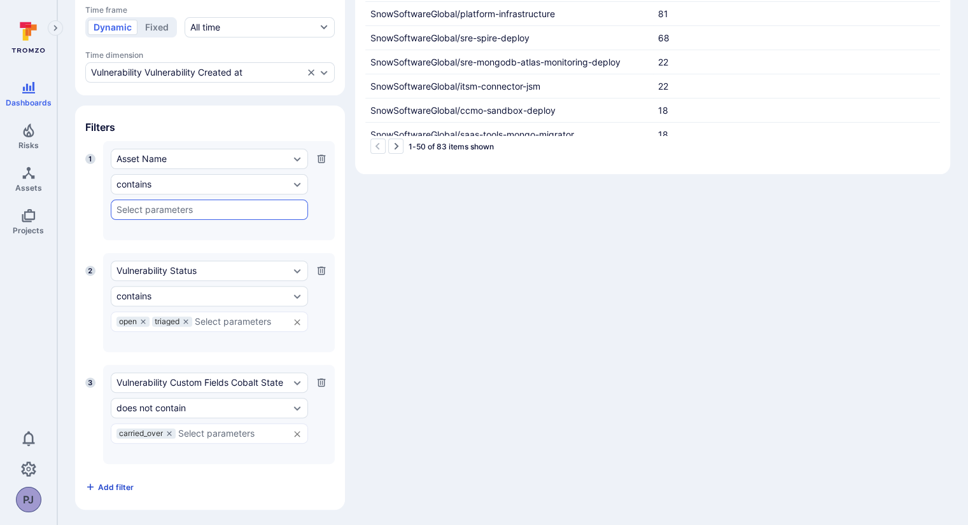
click at [112, 489] on span "Add filter" at bounding box center [116, 488] width 36 height 10
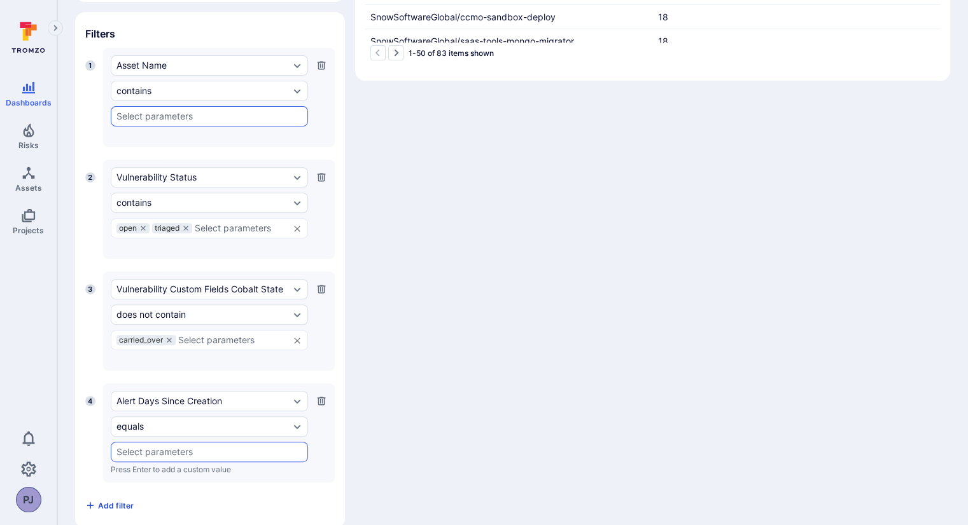
scroll to position [466, 0]
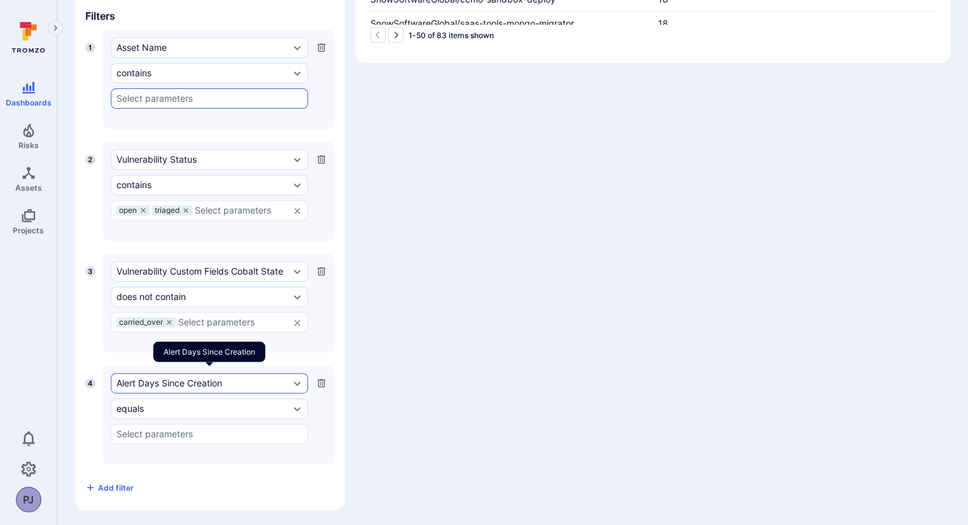
click at [170, 379] on div "Alert Days Since Creation" at bounding box center [202, 384] width 173 height 10
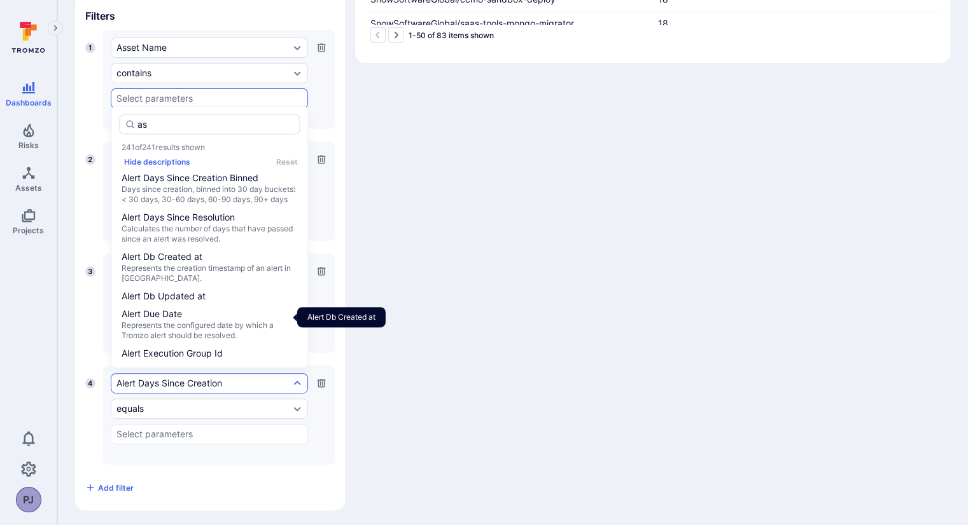
scroll to position [0, 0]
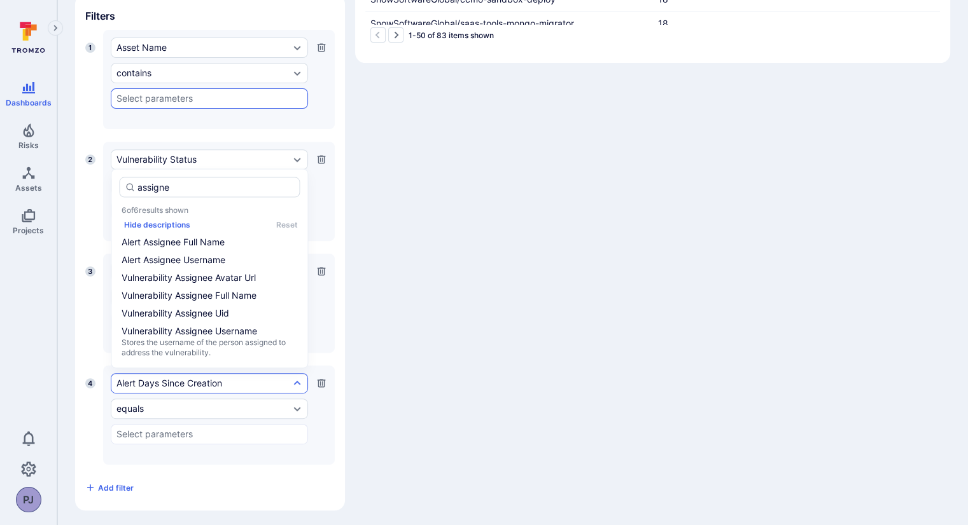
type input "assign"
click at [200, 243] on span "Alert Assignee Full Name" at bounding box center [210, 241] width 176 height 13
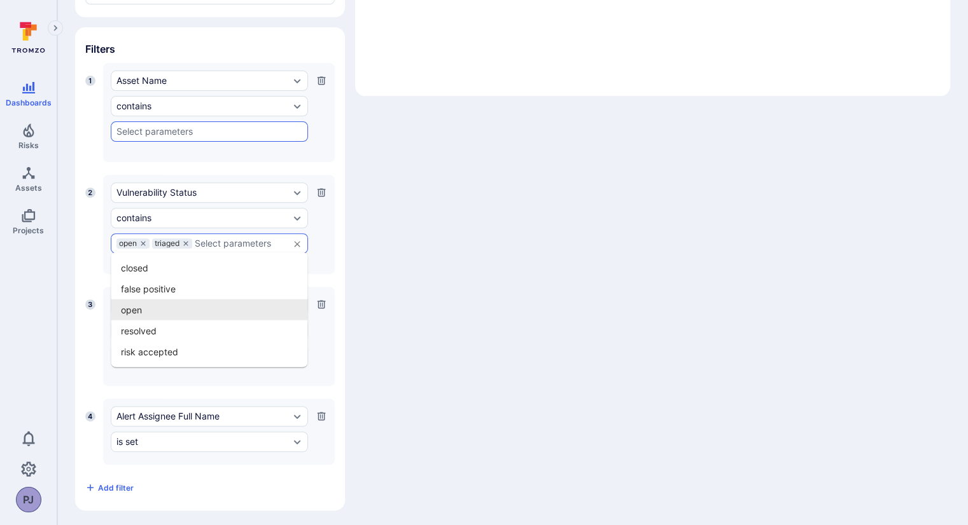
click at [200, 243] on input "text" at bounding box center [239, 244] width 88 height 10
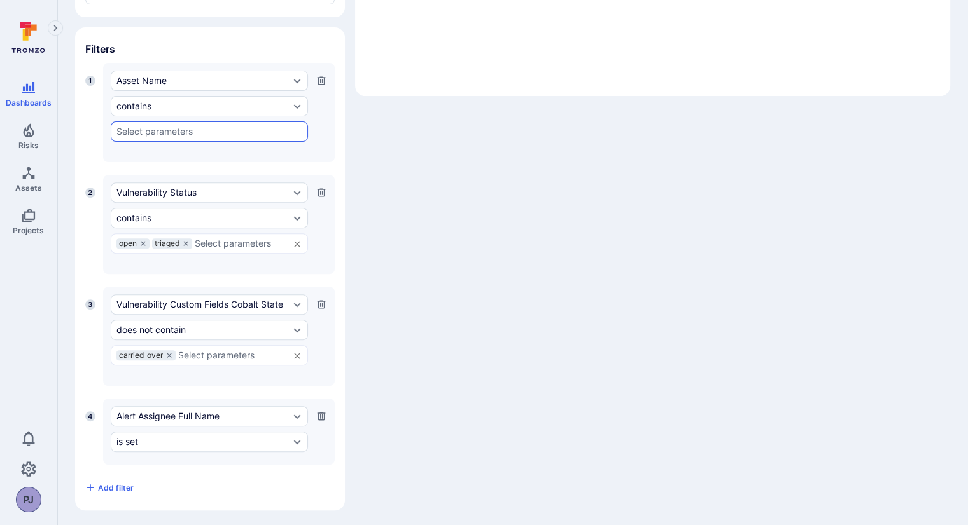
click at [409, 267] on div "Widget Table Columns Measures Vulnerability Count Select measure Numeric fields…" at bounding box center [512, 84] width 875 height 854
click at [221, 440] on div "is set" at bounding box center [202, 442] width 173 height 10
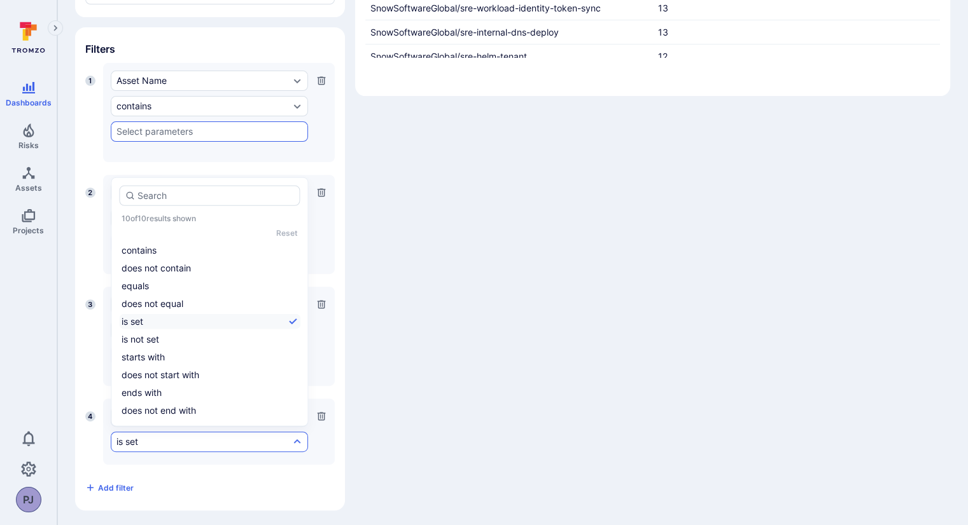
click at [387, 228] on div "Widget Table Columns Measures Vulnerability Count Select measure Numeric fields…" at bounding box center [512, 84] width 875 height 854
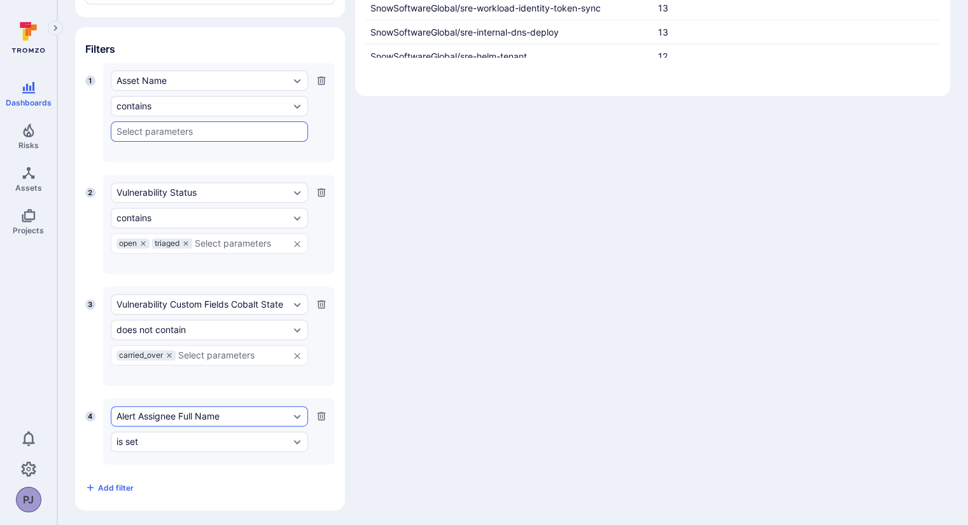
click at [207, 412] on div "Alert Assignee Full Name" at bounding box center [202, 417] width 173 height 10
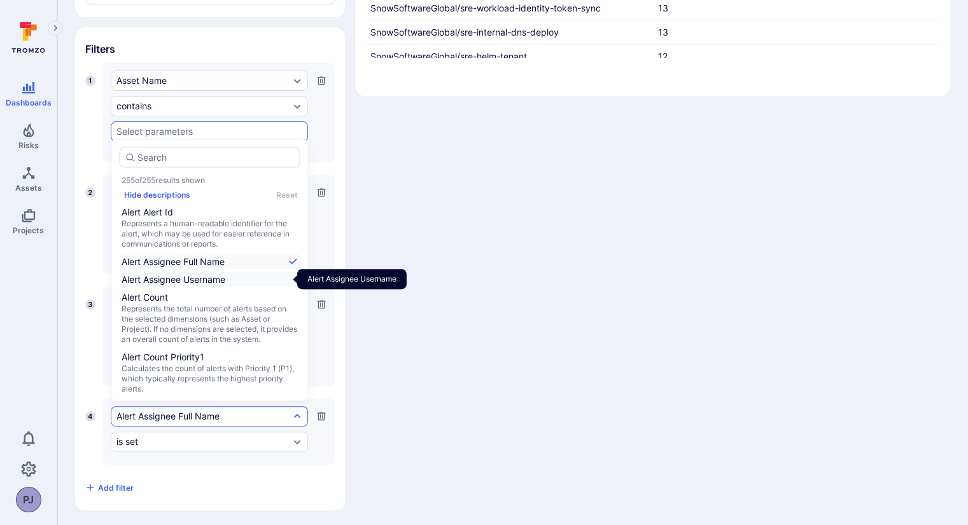
click at [204, 282] on span "Alert Assignee Username" at bounding box center [210, 279] width 176 height 13
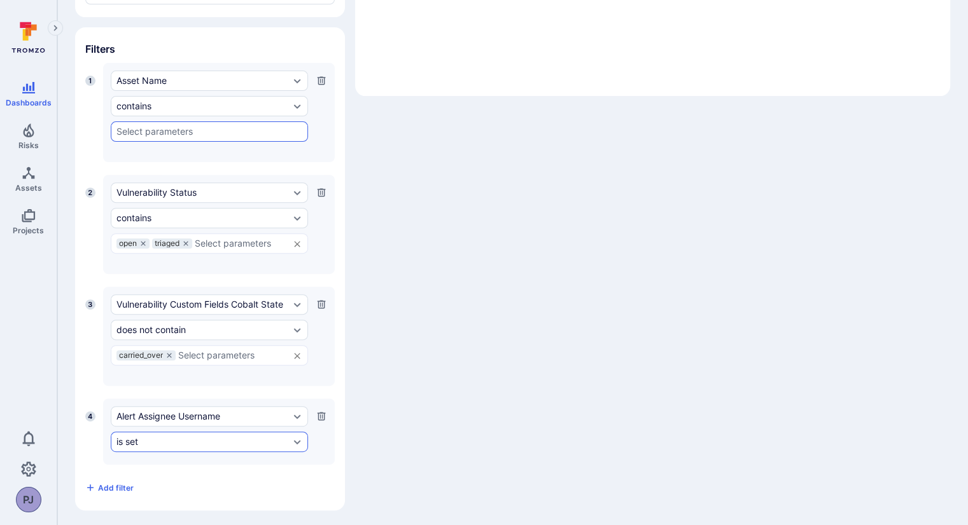
click at [209, 447] on div "is set" at bounding box center [209, 442] width 197 height 20
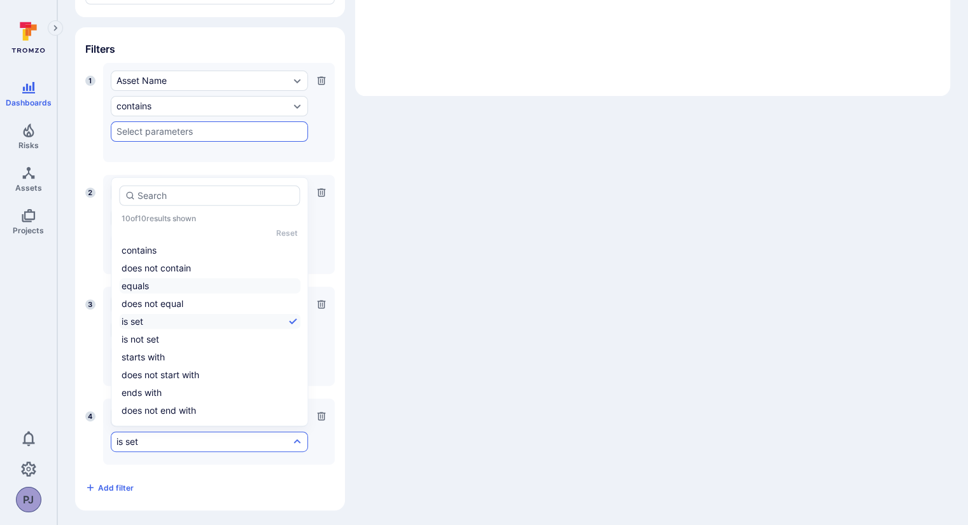
click at [144, 279] on li "equals" at bounding box center [209, 286] width 181 height 15
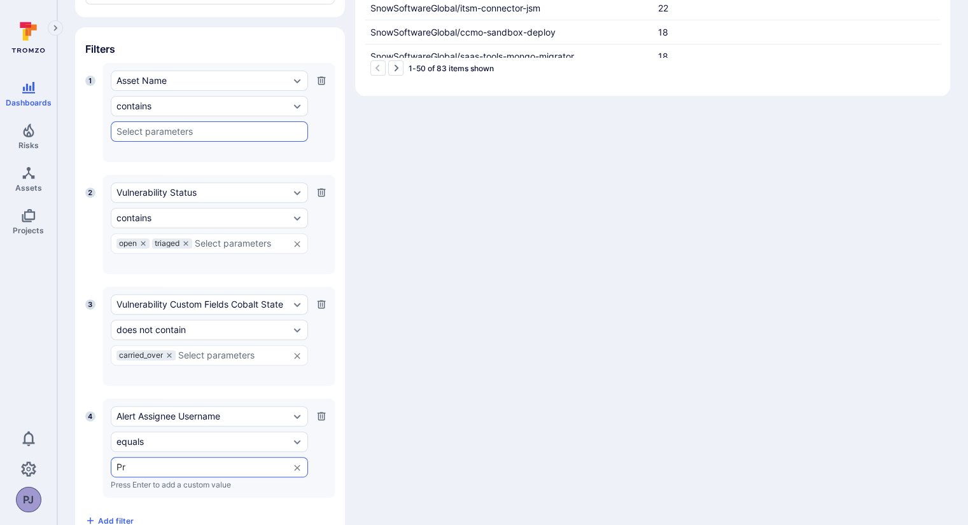
type input "P"
type input "[EMAIL_ADDRESS][DOMAIN_NAME]"
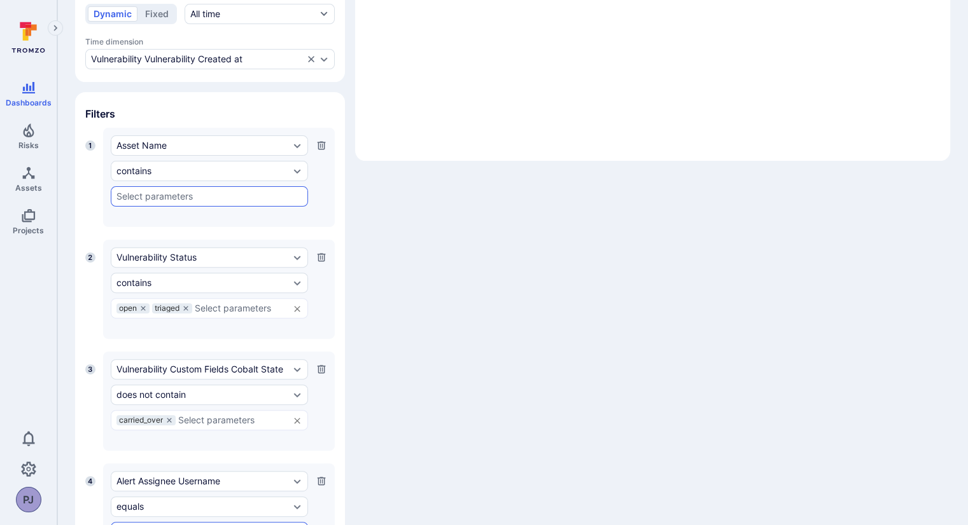
scroll to position [466, 0]
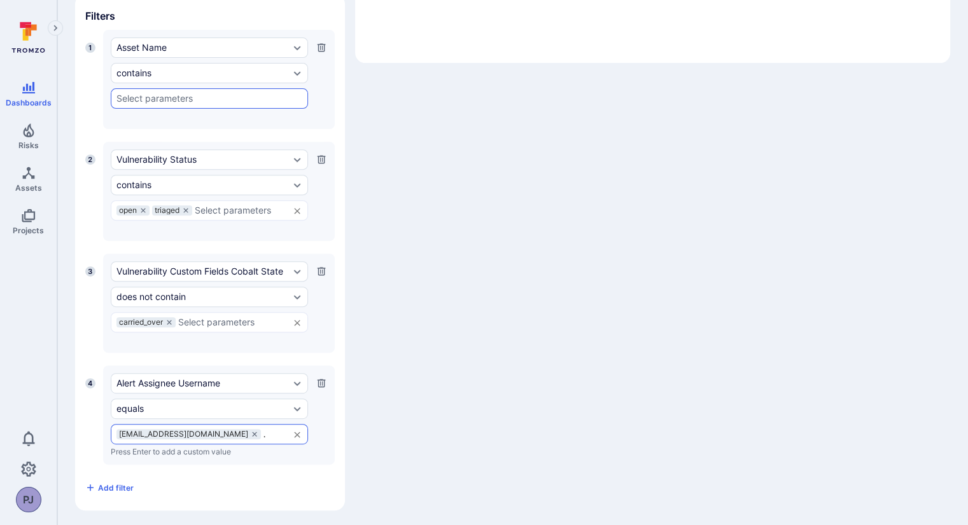
type input "[EMAIL_ADDRESS][DOMAIN_NAME]"
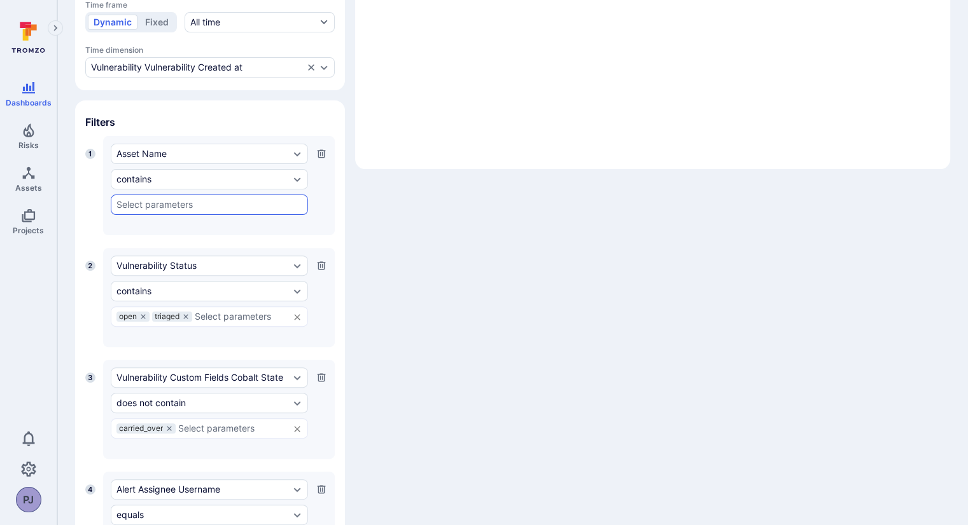
scroll to position [479, 0]
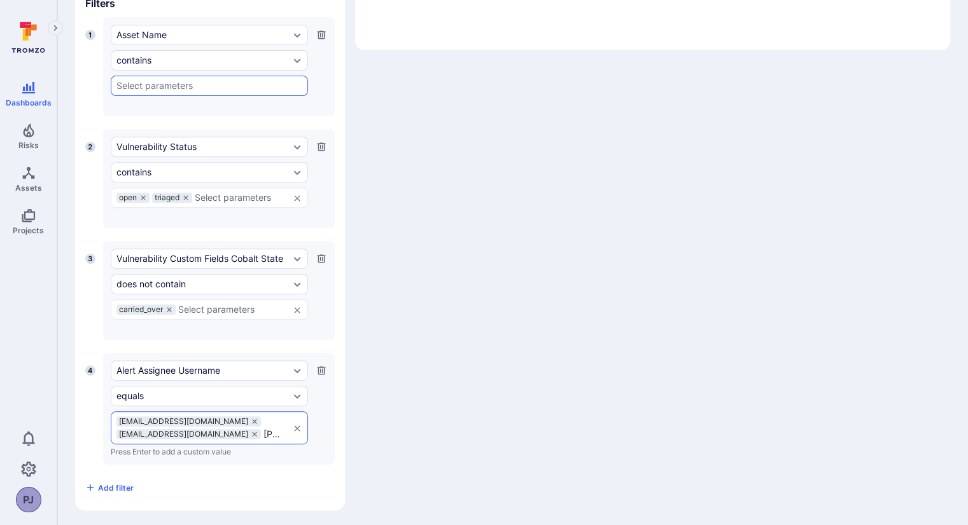
type input "[PERSON_NAME]"
click at [158, 375] on div "Alert Assignee Username" at bounding box center [209, 371] width 197 height 20
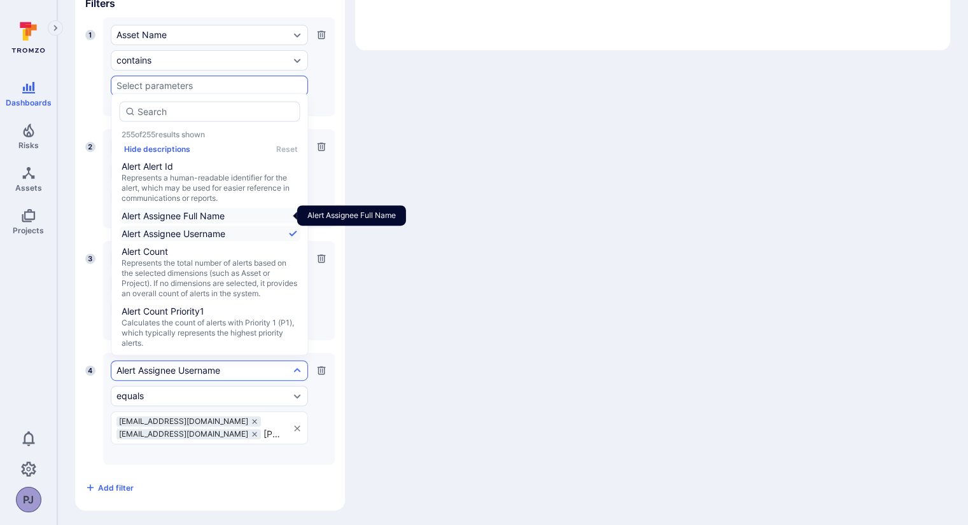
click at [224, 212] on span "Alert Assignee Full Name" at bounding box center [210, 215] width 176 height 13
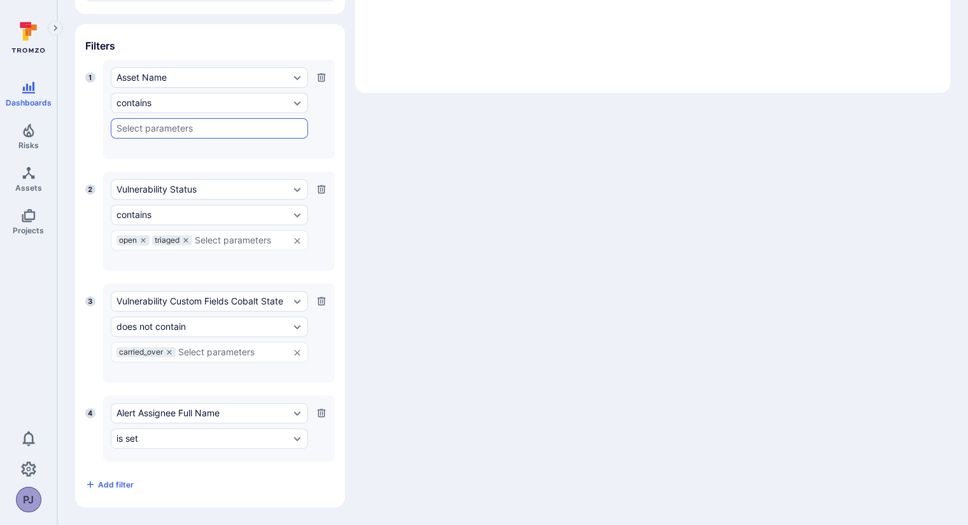
scroll to position [433, 0]
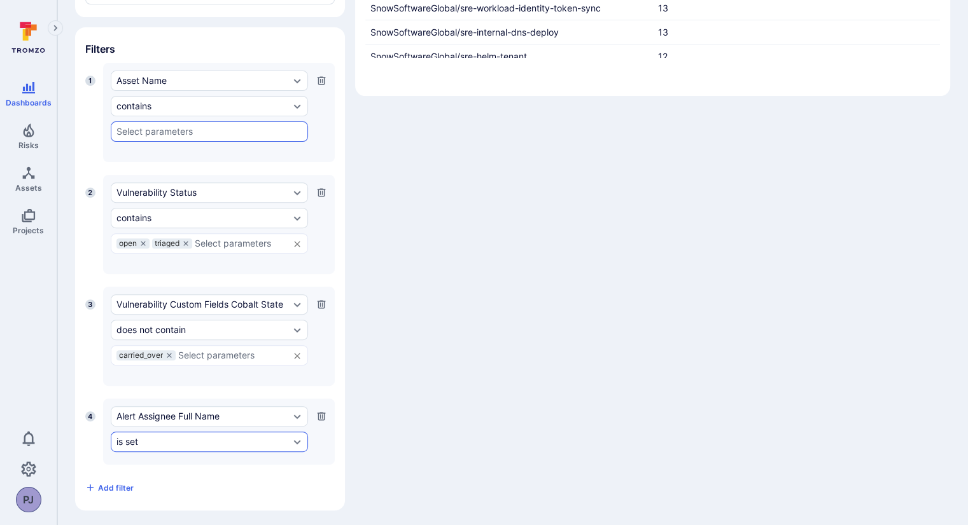
click at [253, 444] on div "is set" at bounding box center [209, 442] width 197 height 20
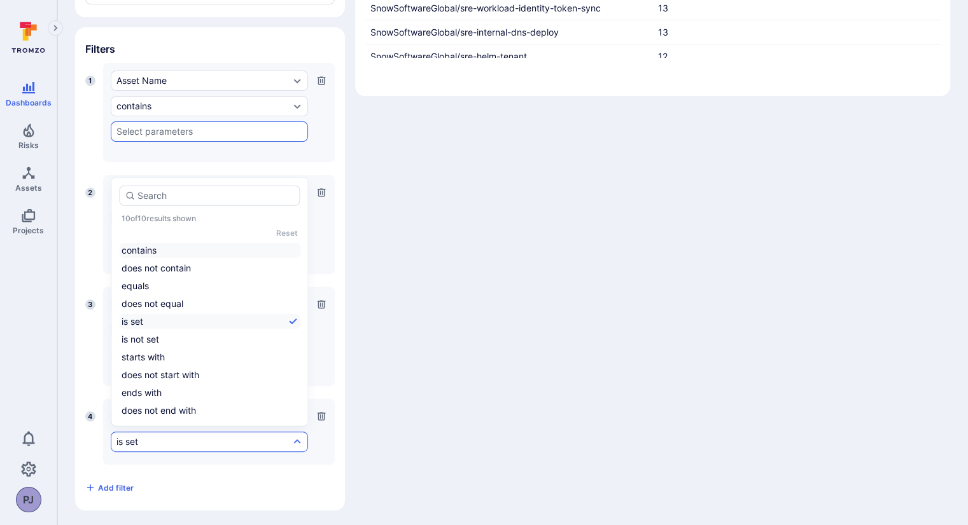
click at [153, 243] on li "contains" at bounding box center [209, 250] width 181 height 15
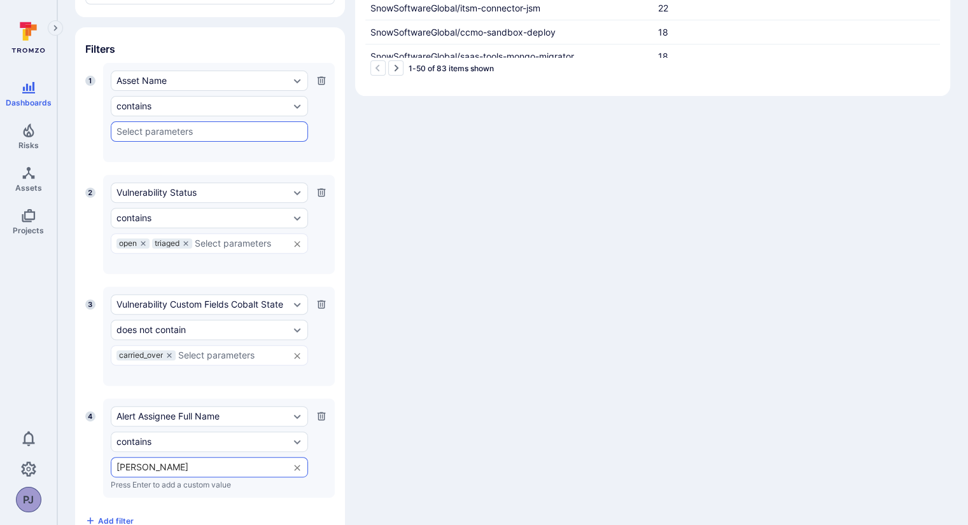
type input "[PERSON_NAME]"
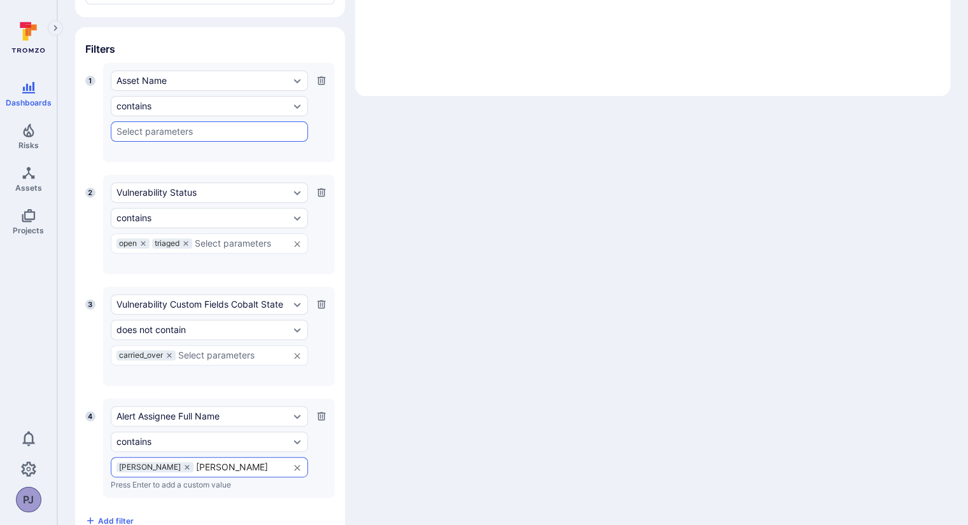
type input "[PERSON_NAME]"
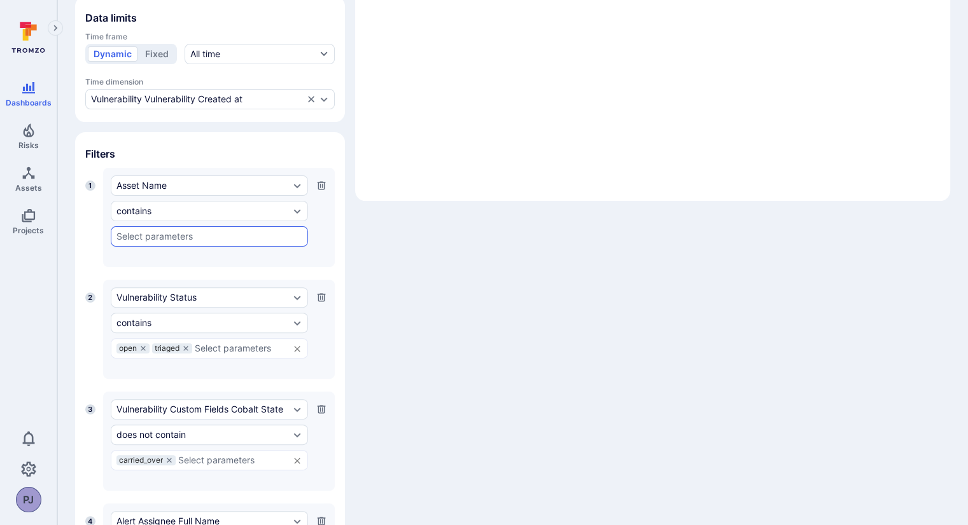
scroll to position [333, 0]
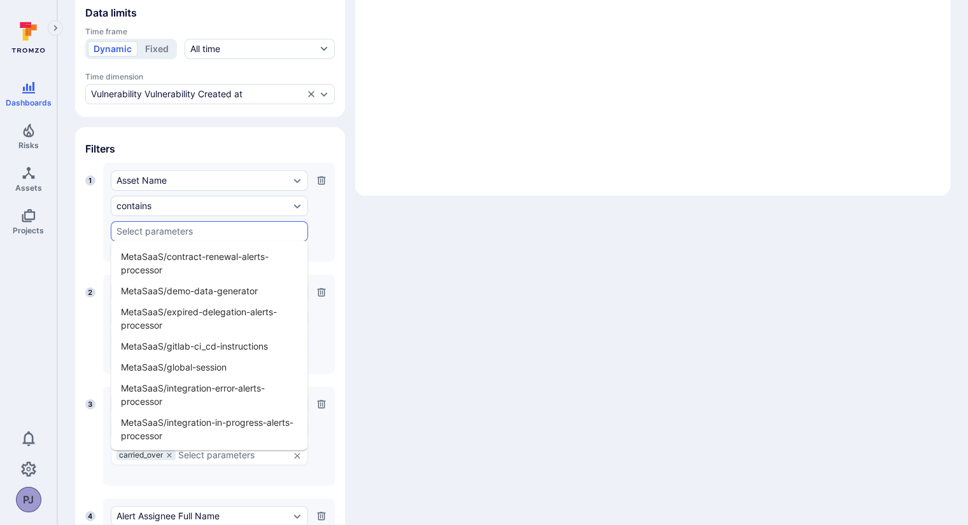
click at [201, 231] on input "text" at bounding box center [209, 231] width 186 height 10
type input "all"
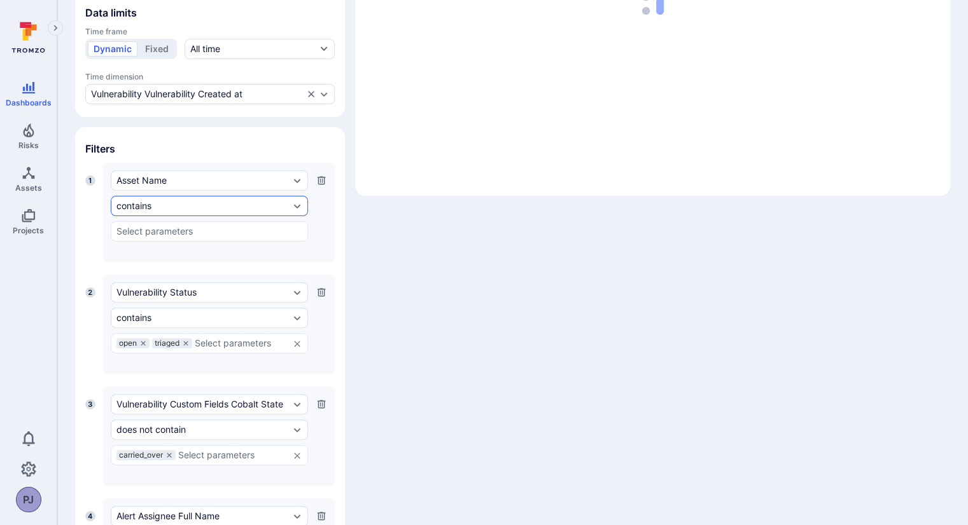
click at [194, 202] on div "contains" at bounding box center [202, 206] width 173 height 10
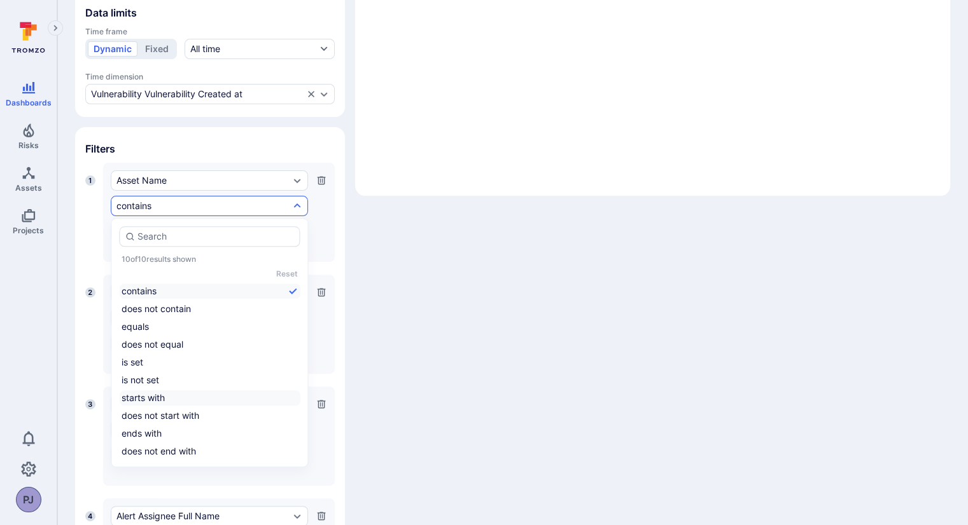
click at [156, 395] on li "starts with" at bounding box center [209, 398] width 181 height 15
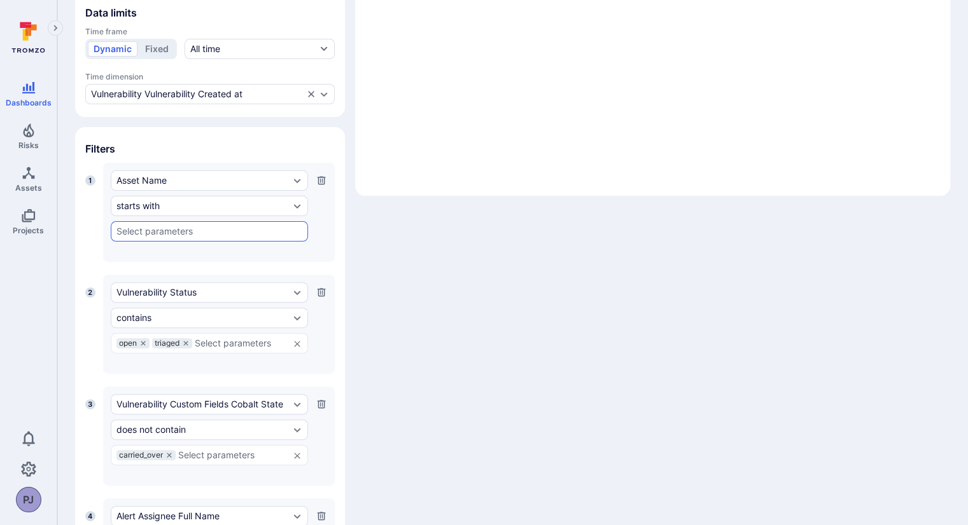
click at [144, 239] on div "​" at bounding box center [209, 231] width 197 height 20
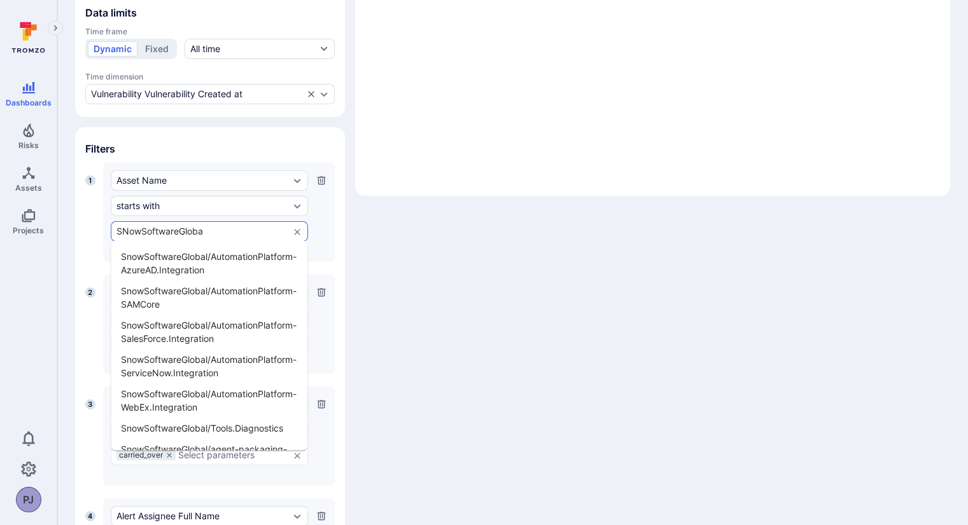
type input "SNowSoftwareGlobal"
type input "S"
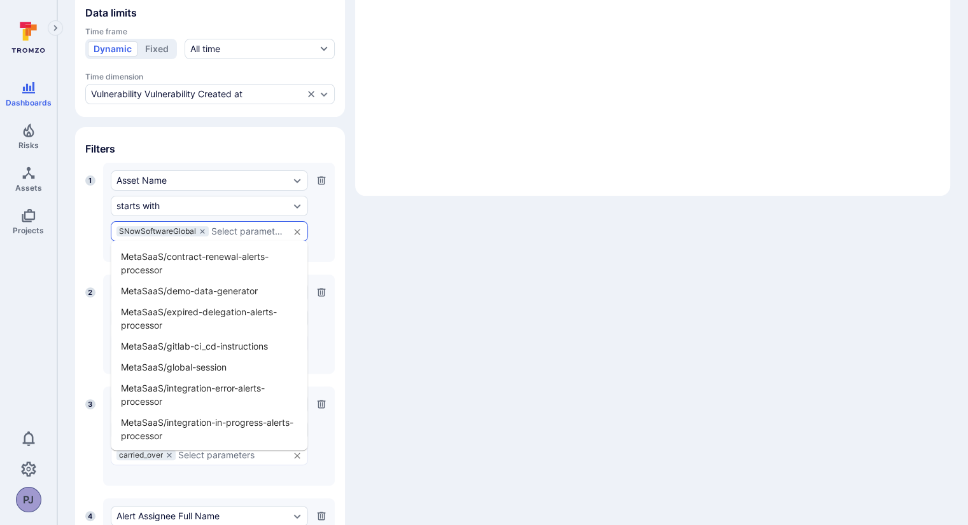
click at [341, 247] on section "Filters 1 Asset Name starts with SNowSoftwareGlobal ​ Press Enter to add a cust…" at bounding box center [210, 391] width 270 height 529
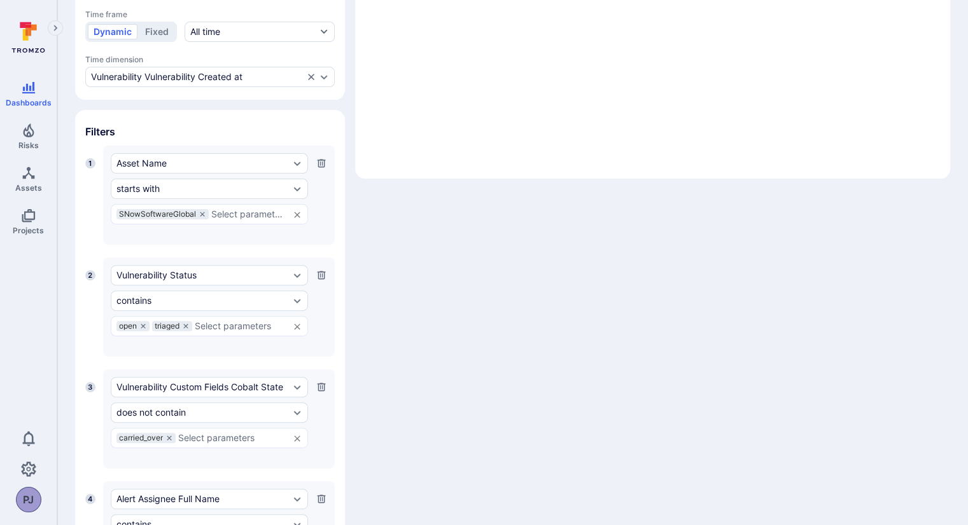
scroll to position [351, 0]
click at [200, 210] on icon at bounding box center [202, 214] width 8 height 8
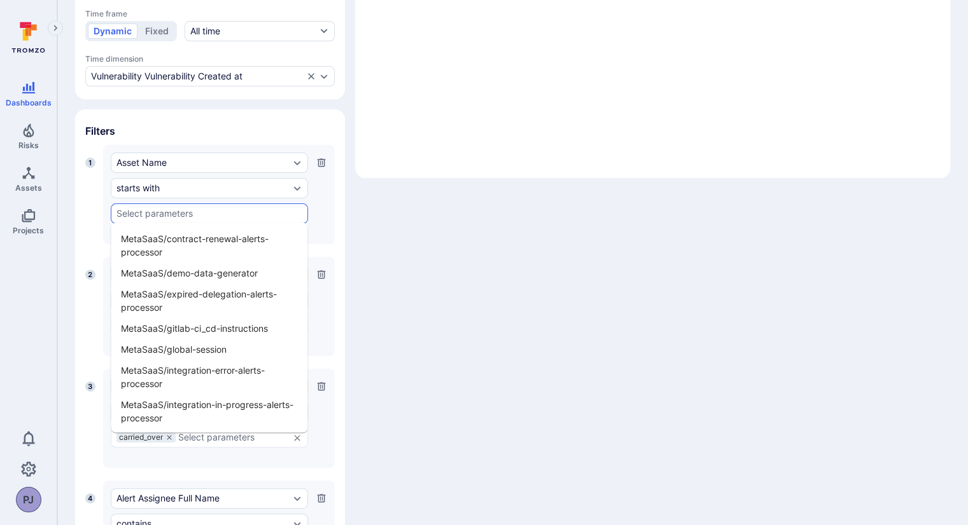
click at [152, 214] on input "text" at bounding box center [209, 214] width 186 height 10
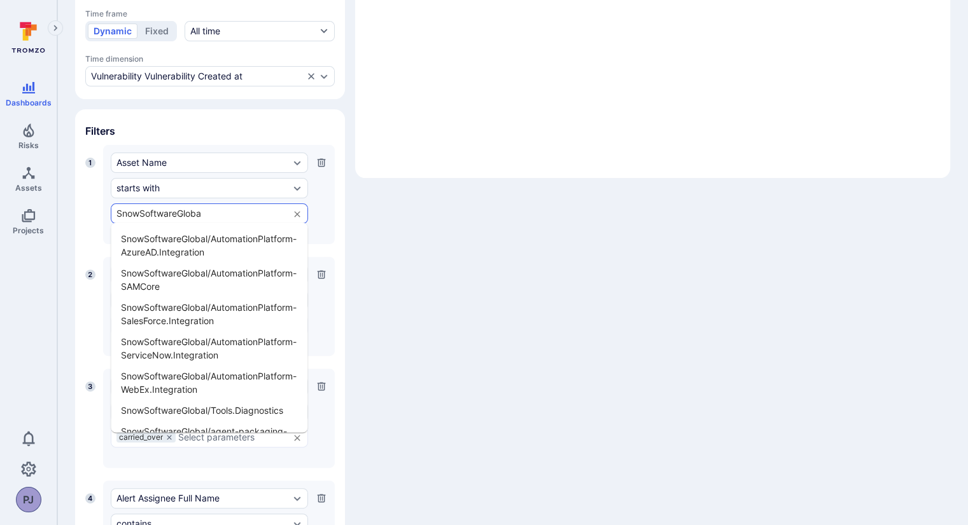
type input "SnowSoftwareGlobal"
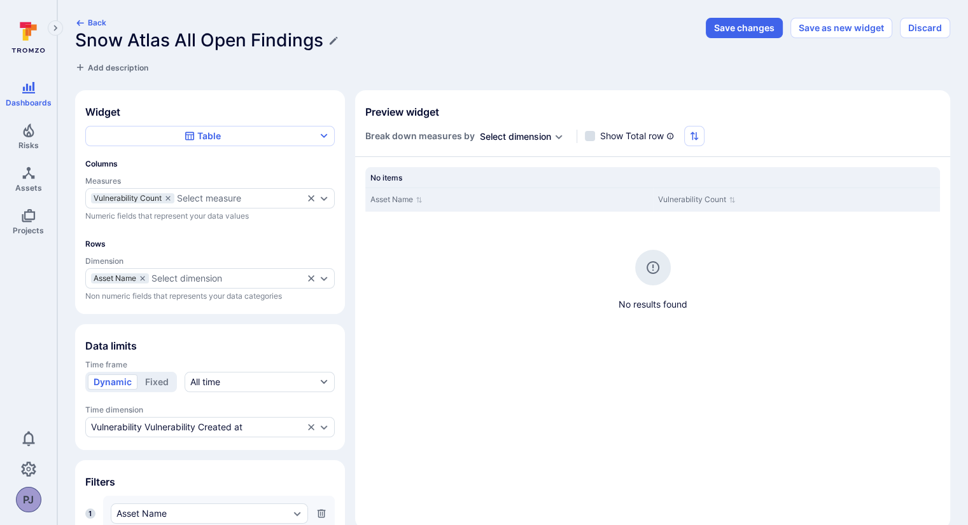
scroll to position [10, 0]
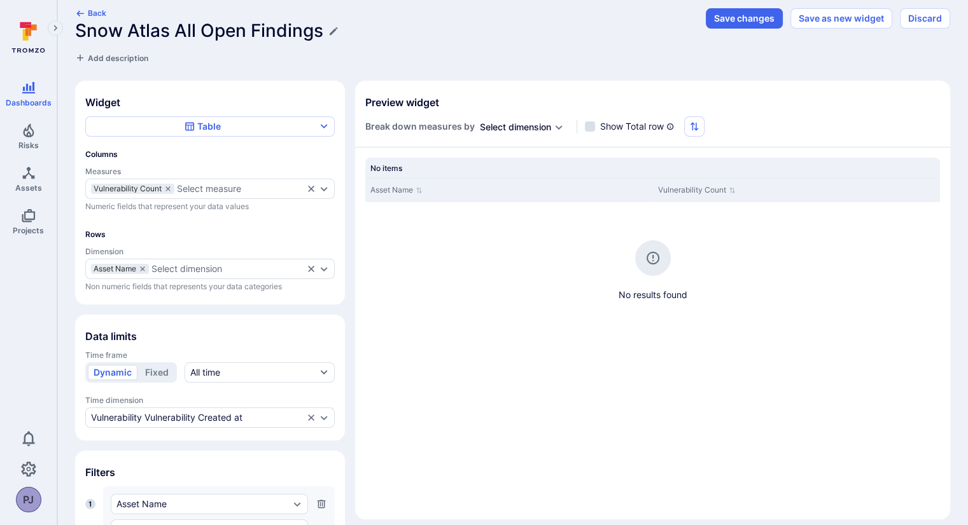
drag, startPoint x: 592, startPoint y: 240, endPoint x: 481, endPoint y: 397, distance: 192.6
click at [481, 397] on div "Asset Name Vulnerability Count No results found" at bounding box center [652, 329] width 574 height 303
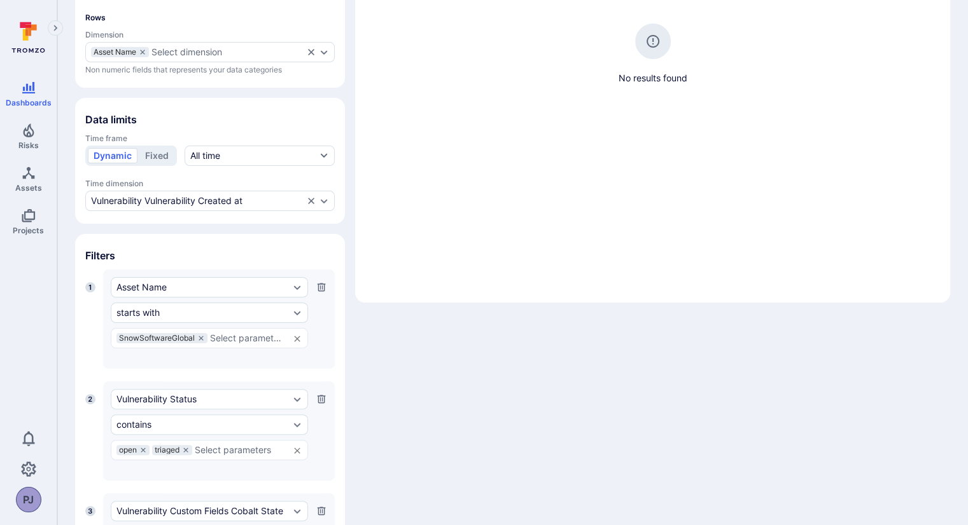
scroll to position [229, 0]
click at [203, 333] on icon at bounding box center [201, 336] width 8 height 8
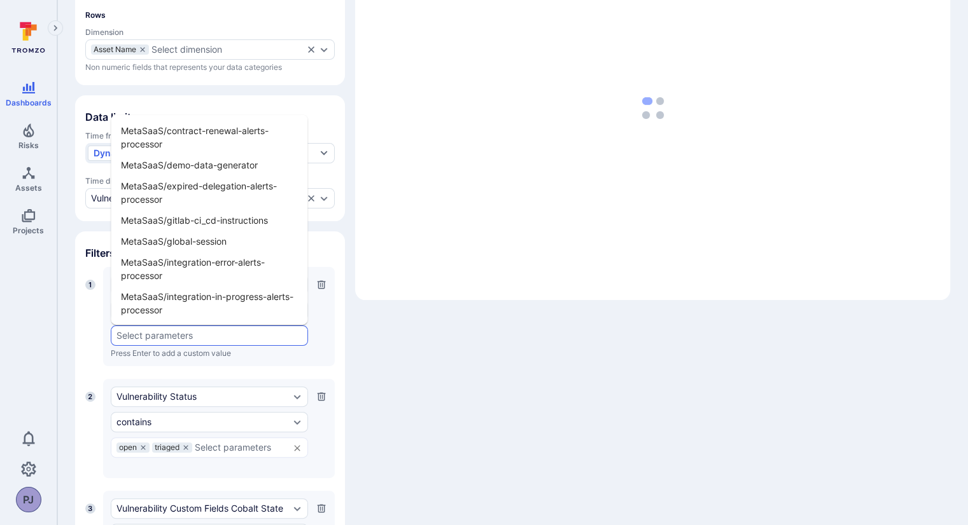
click at [203, 333] on input "text" at bounding box center [209, 336] width 186 height 10
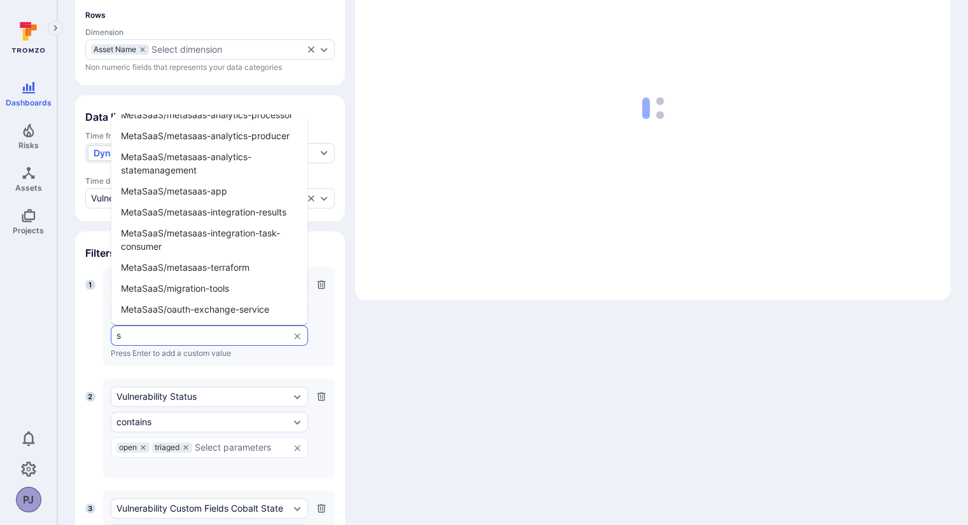
scroll to position [0, 0]
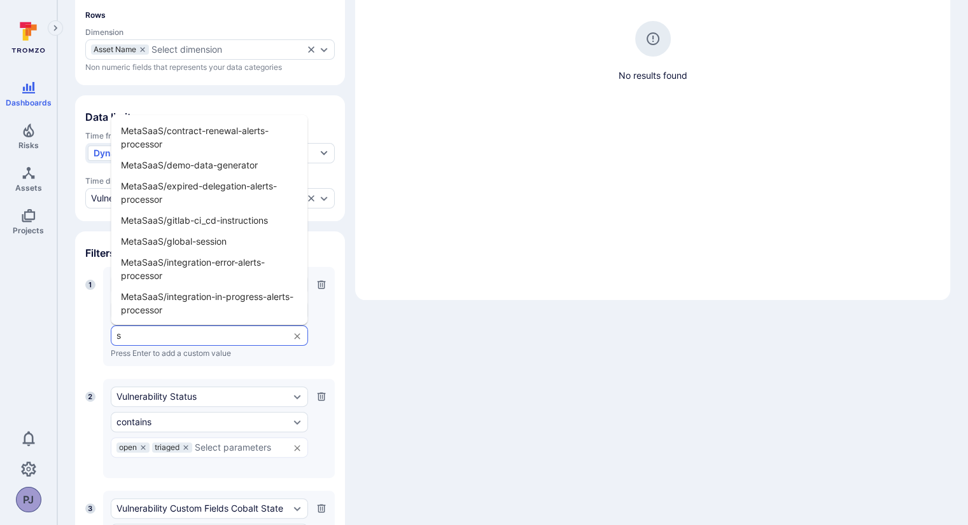
type input "sn"
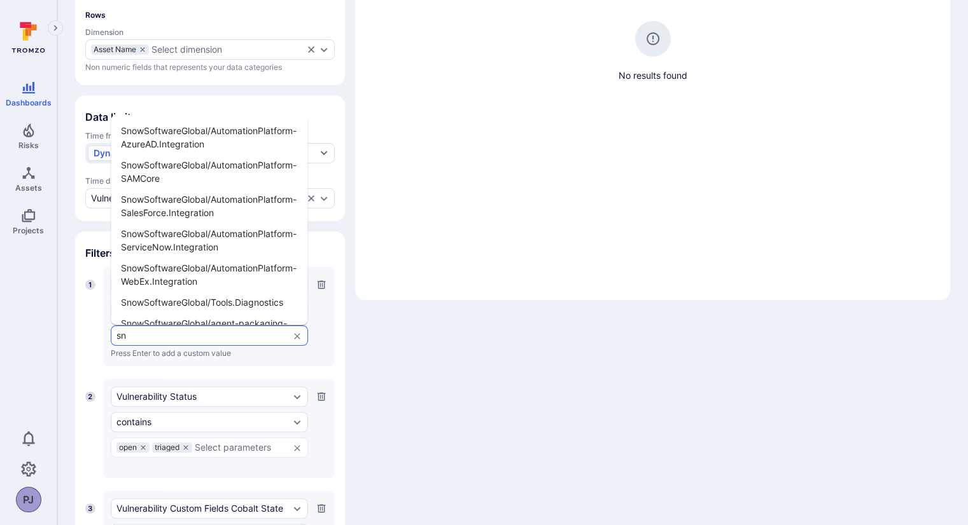
click at [194, 223] on li "SnowSoftwareGlobal/AutomationPlatform-ServiceNow.Integration" at bounding box center [209, 240] width 197 height 34
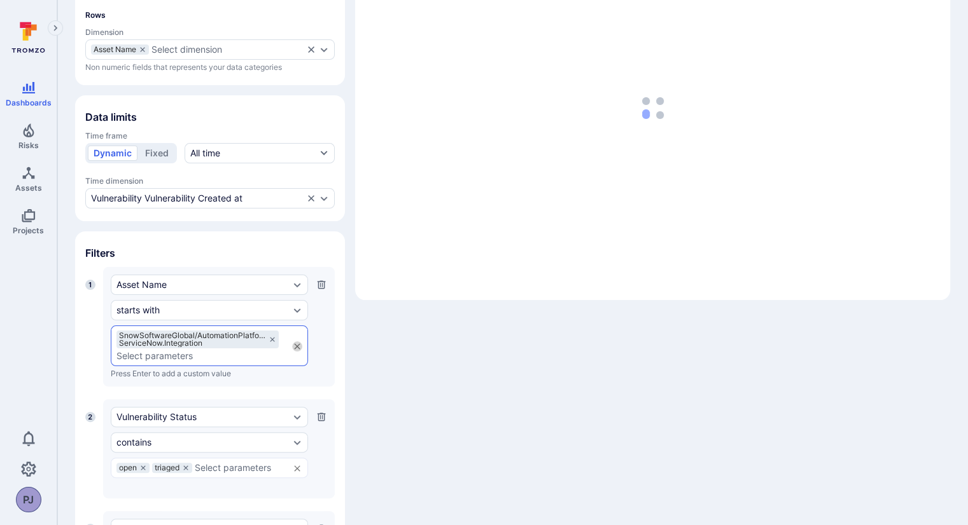
click at [293, 348] on icon "Clear" at bounding box center [297, 347] width 10 height 10
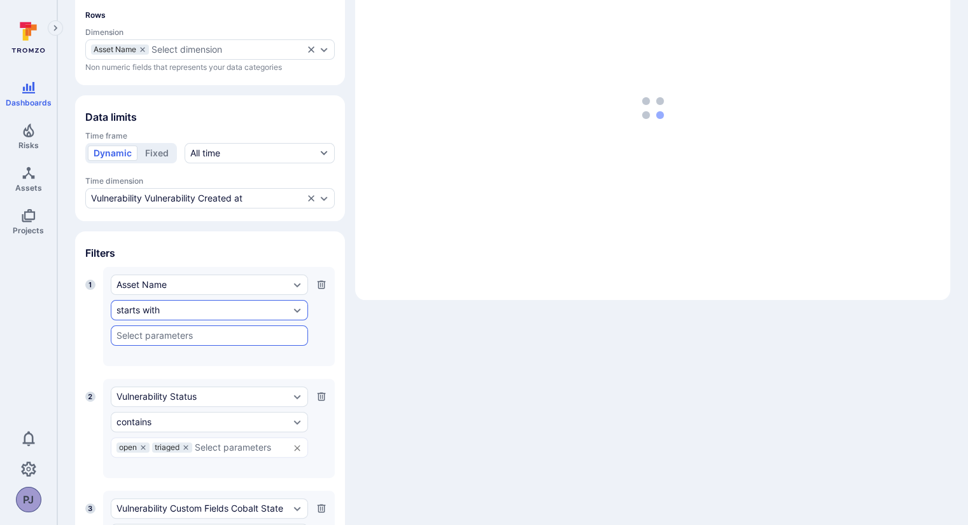
click at [156, 300] on div "starts with" at bounding box center [209, 310] width 197 height 20
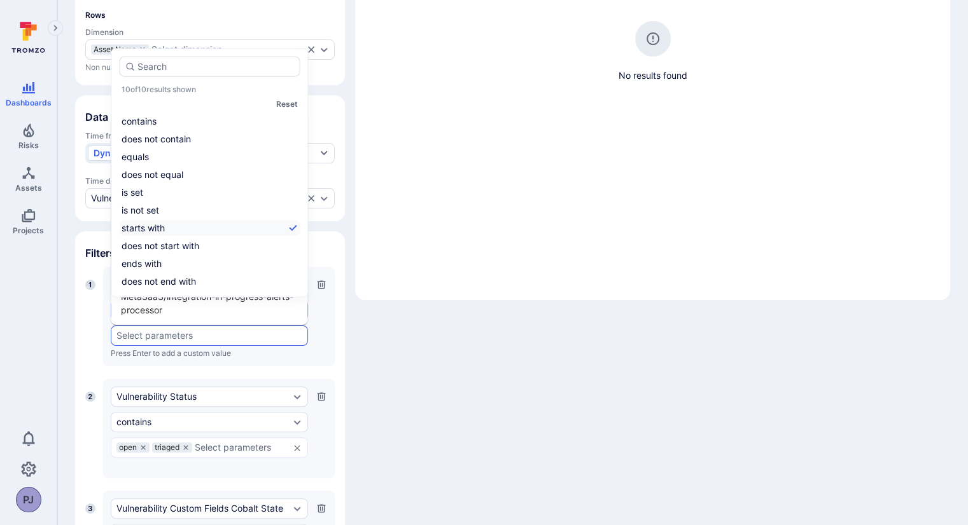
click at [158, 332] on input "text" at bounding box center [209, 336] width 186 height 10
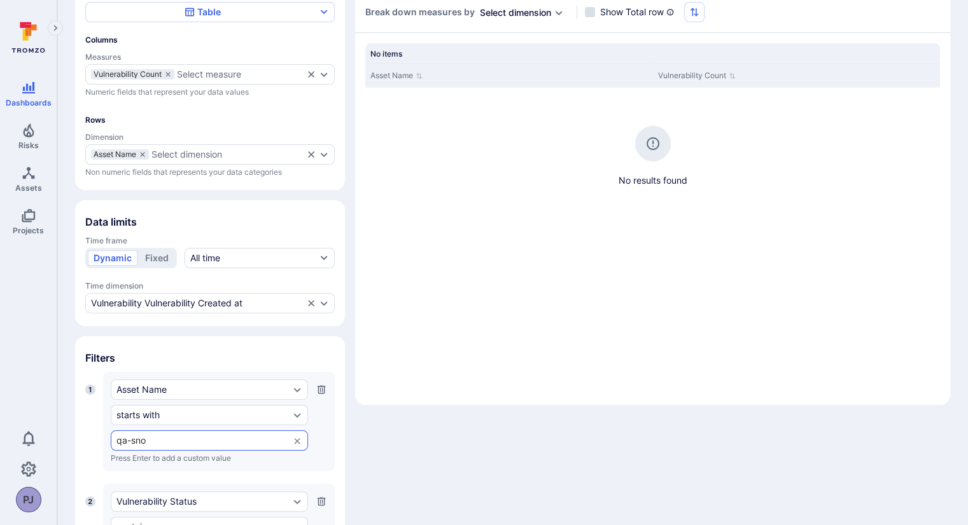
scroll to position [125, 0]
type input "q"
type input "Snow Atlas"
click at [179, 413] on div "starts with" at bounding box center [202, 415] width 173 height 10
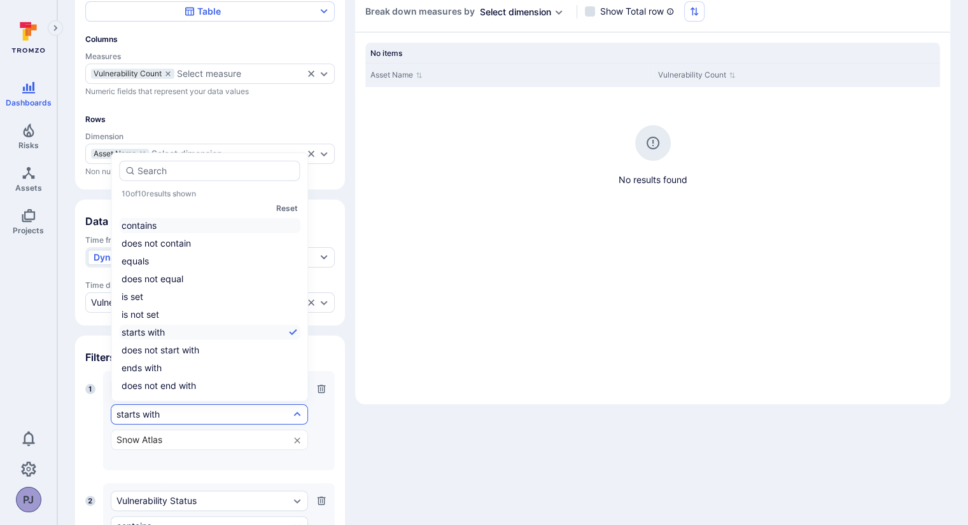
click at [136, 228] on li "contains" at bounding box center [209, 225] width 181 height 15
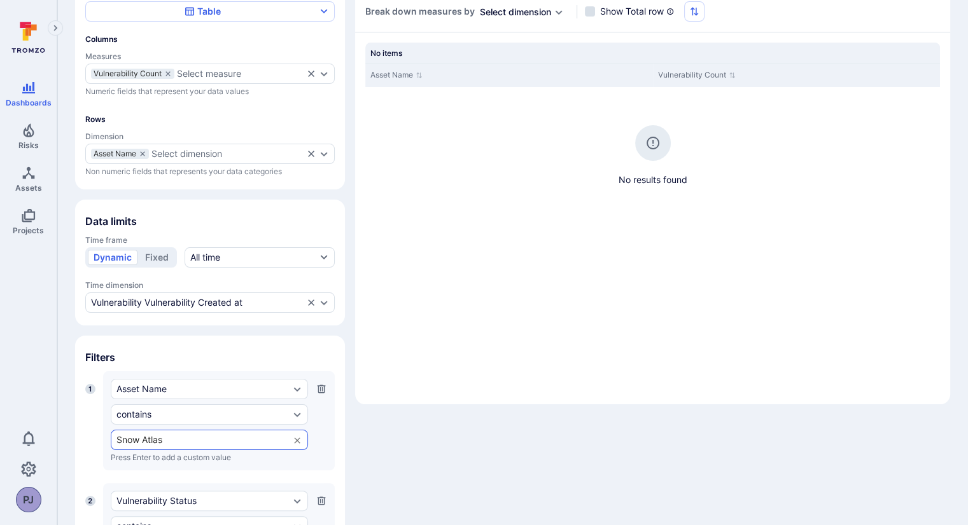
click at [167, 443] on input "Snow Atlas" at bounding box center [199, 440] width 166 height 10
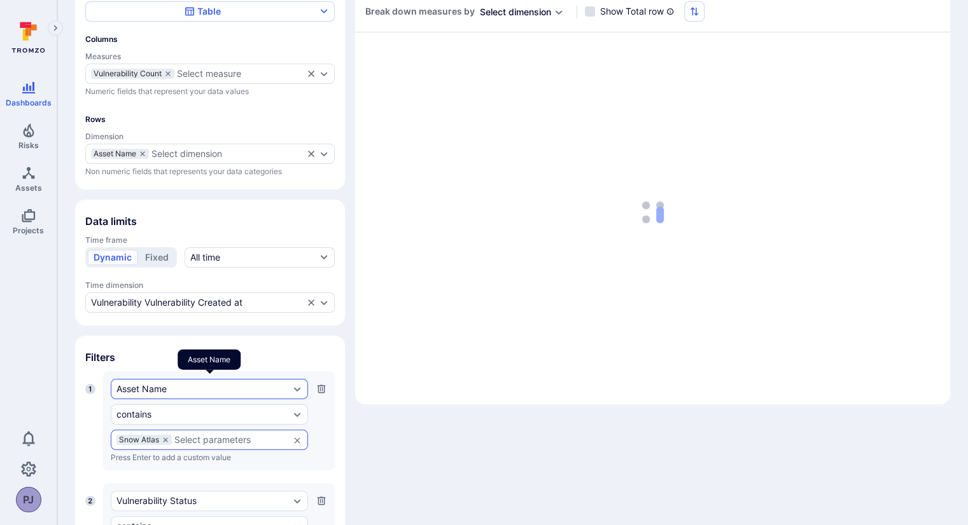
click at [250, 387] on div "Asset Name" at bounding box center [202, 389] width 173 height 10
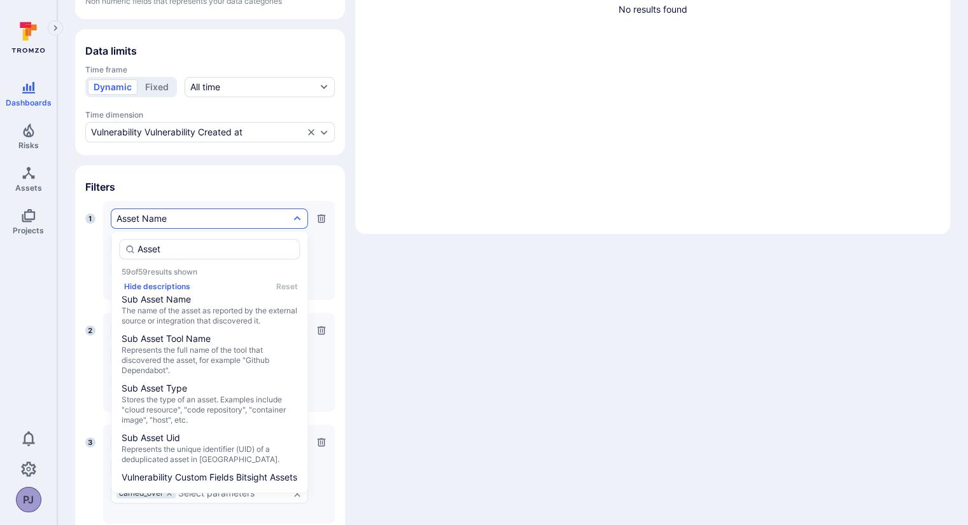
scroll to position [290, 0]
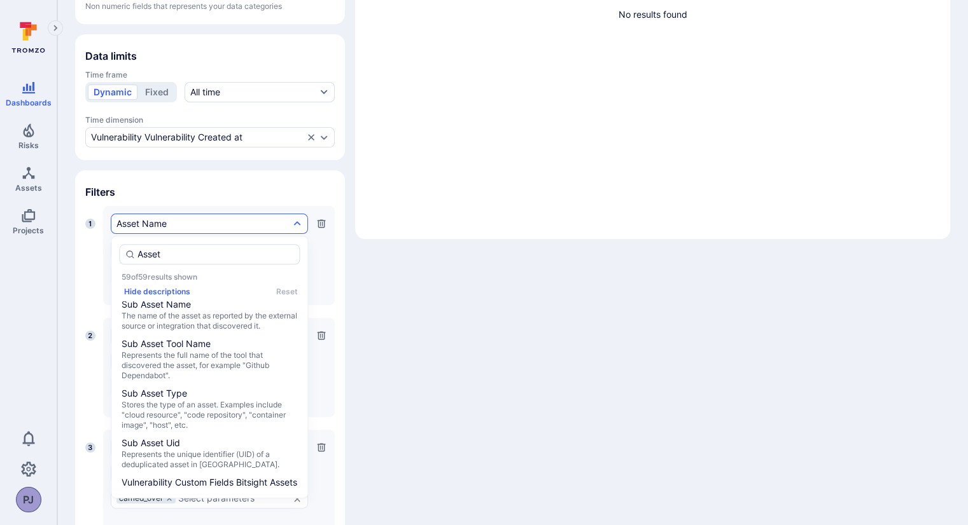
type input "Asset"
click at [324, 217] on button "button" at bounding box center [321, 224] width 11 height 20
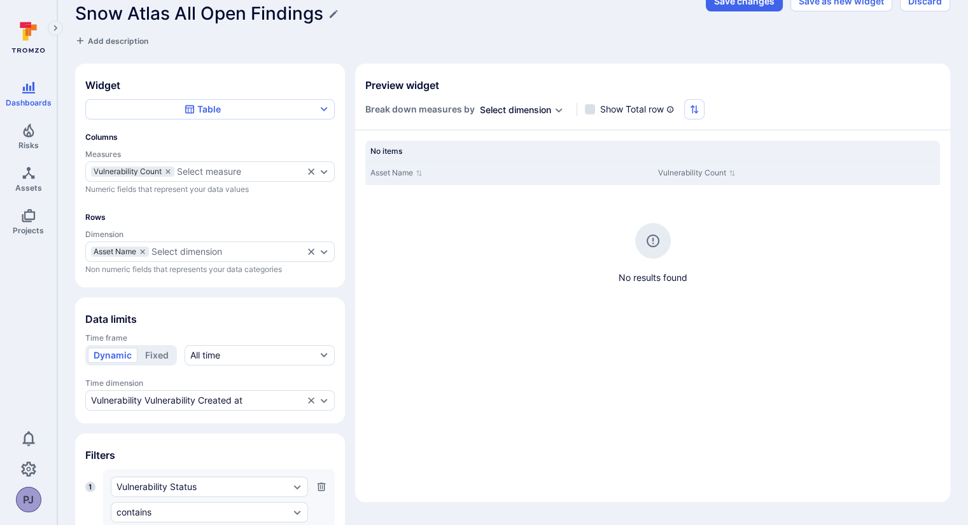
scroll to position [0, 0]
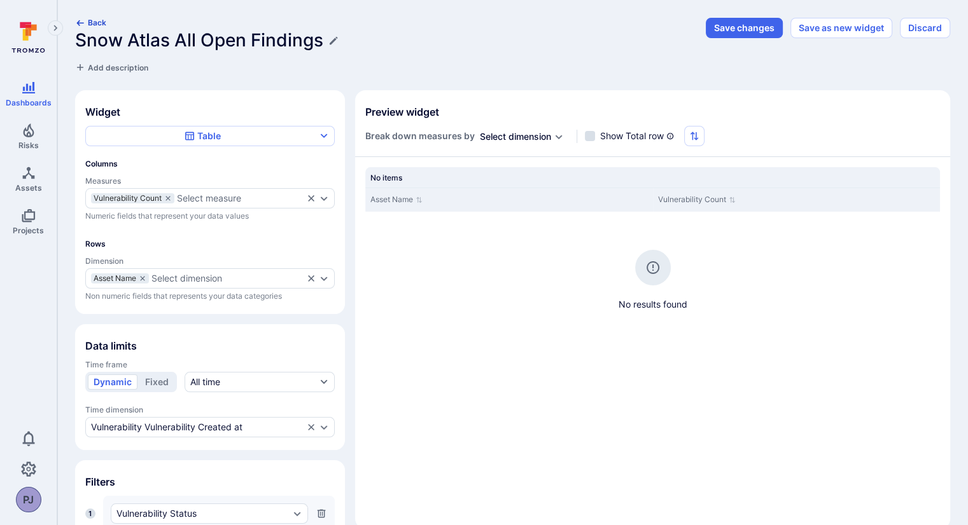
click at [87, 20] on button "Back" at bounding box center [90, 23] width 31 height 10
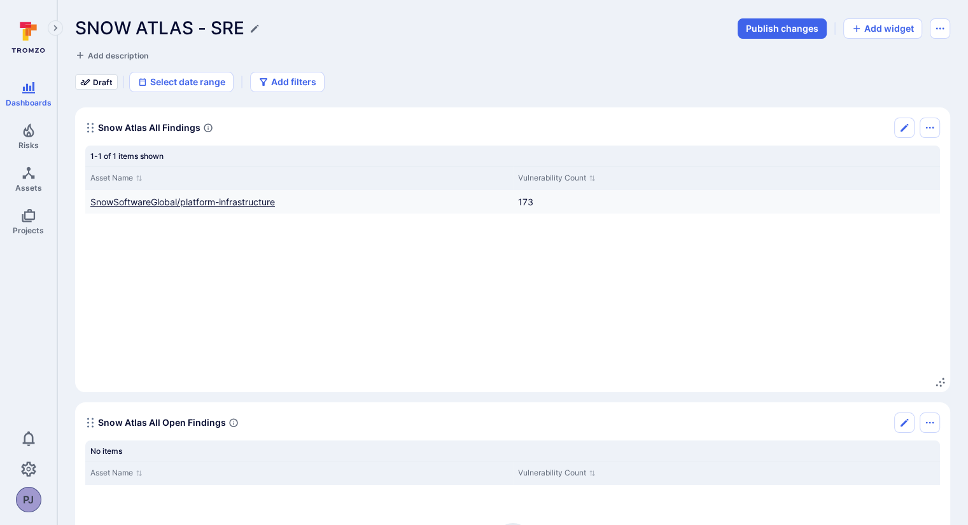
click at [227, 200] on link "SnowSoftwareGlobal/platform-infrastructure" at bounding box center [182, 202] width 184 height 11
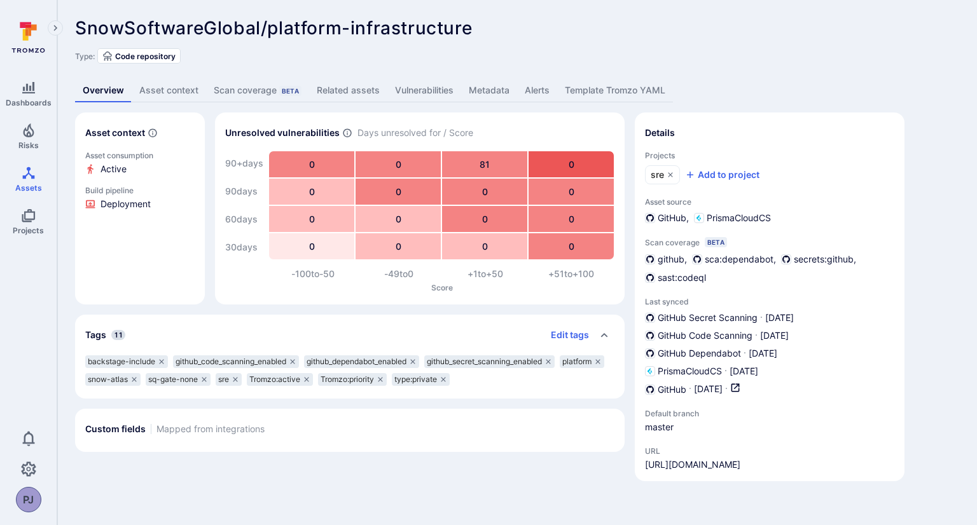
click at [168, 85] on link "Asset context" at bounding box center [169, 91] width 74 height 24
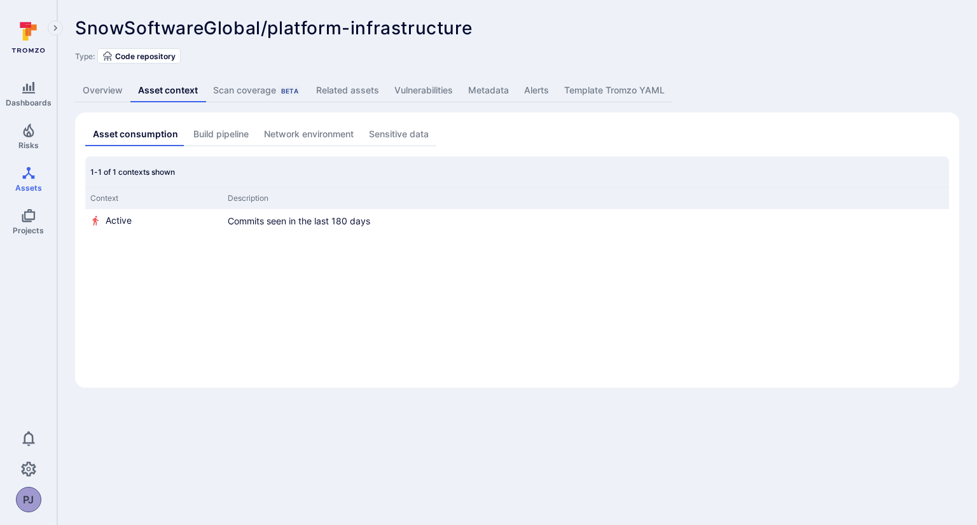
click at [331, 90] on link "Related assets" at bounding box center [348, 91] width 78 height 24
